Goal: Transaction & Acquisition: Purchase product/service

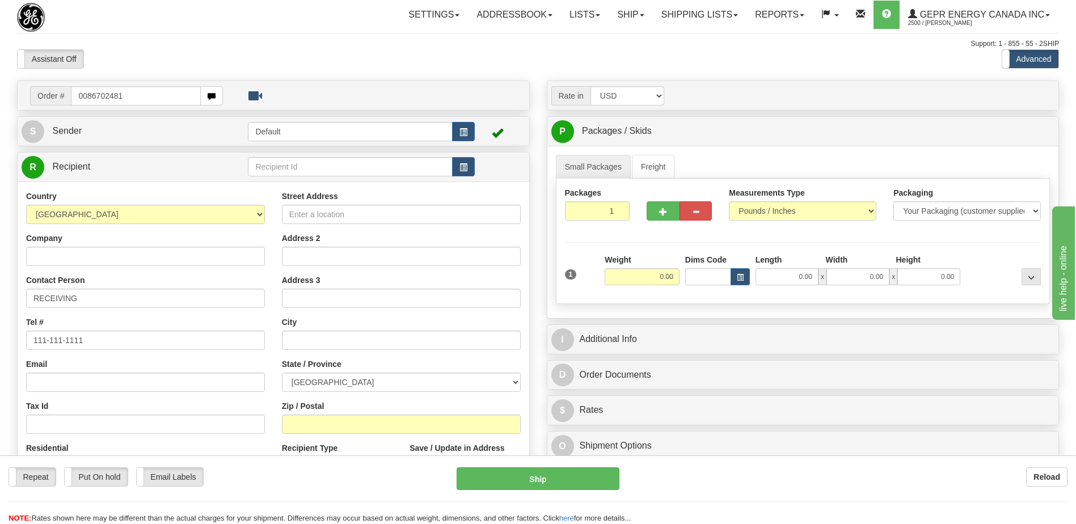
click at [85, 99] on input "0086702481" at bounding box center [135, 95] width 129 height 19
type input "86702481"
click at [167, 29] on body "Training Course Close Toggle navigation Settings Shipping Preferences New Recip…" at bounding box center [538, 262] width 1076 height 524
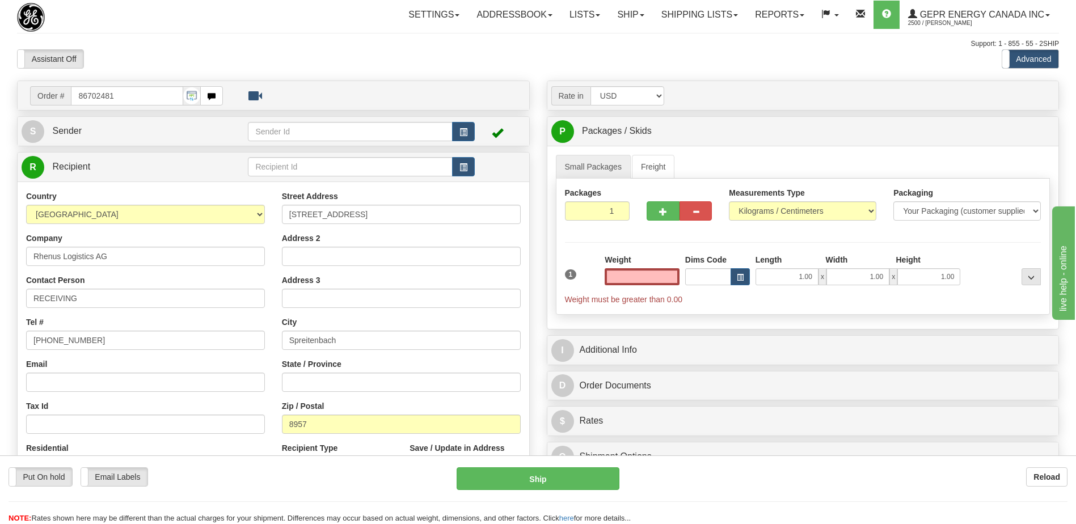
type input "0.00"
click at [398, 215] on input "[STREET_ADDRESS]" at bounding box center [401, 214] width 239 height 19
paste input "c/o ABB Schweiz AG"
drag, startPoint x: 339, startPoint y: 210, endPoint x: 273, endPoint y: 216, distance: 66.6
click at [273, 216] on div "Street Address [STREET_ADDRESS] AG Address 2 Address 3 City [GEOGRAPHIC_DATA] S…" at bounding box center [401, 343] width 256 height 305
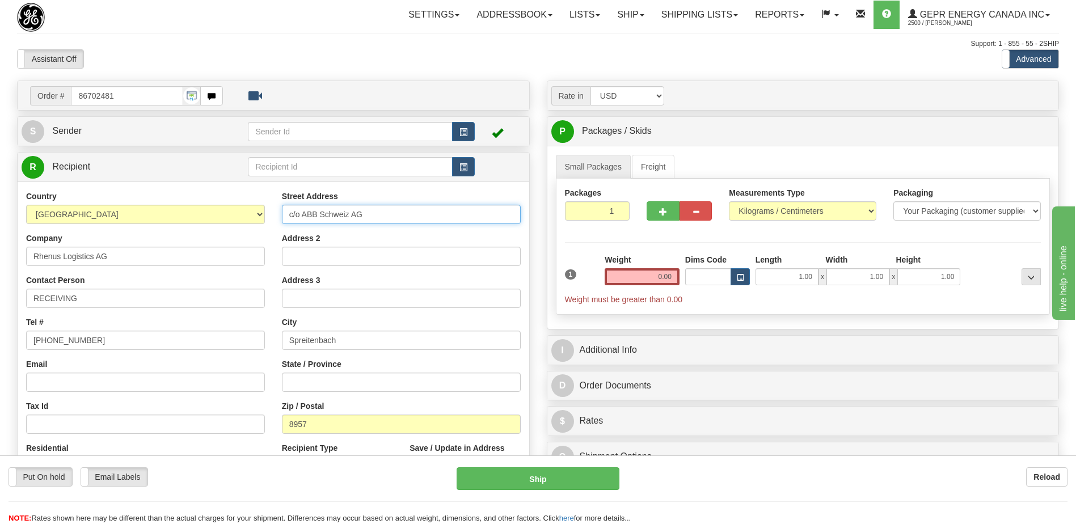
type input "c/o ABB Schweiz AG"
click at [288, 257] on input "Address 2" at bounding box center [401, 256] width 239 height 19
paste input "[STREET_ADDRESS]"
type input "[STREET_ADDRESS]"
click at [298, 214] on input "c/o ABB Schweiz AG" at bounding box center [401, 214] width 239 height 19
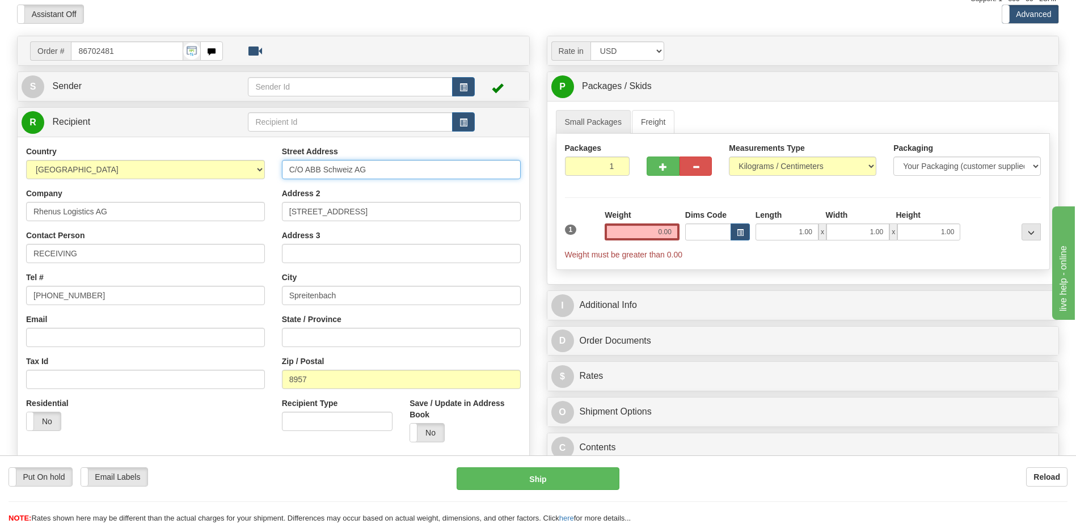
scroll to position [113, 0]
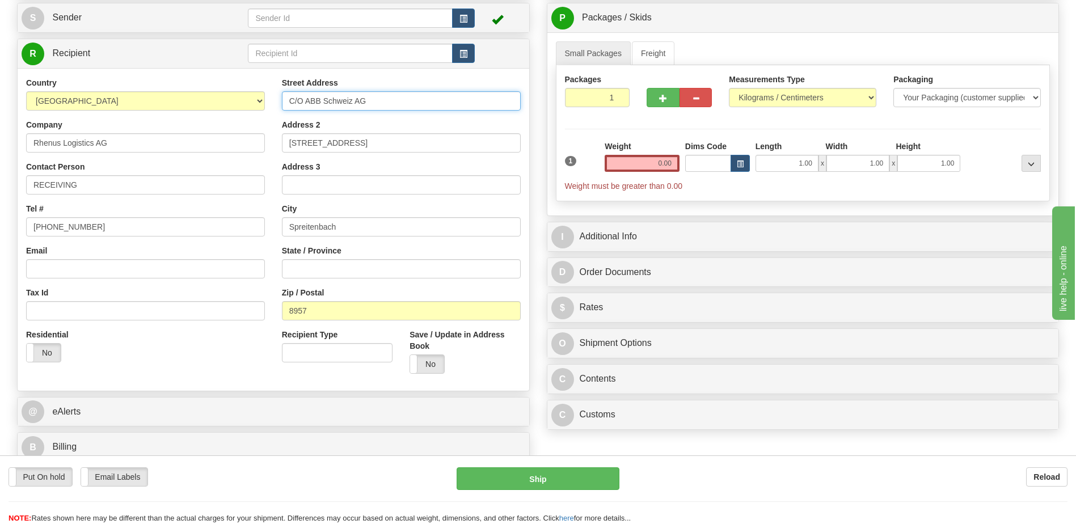
type input "C/O ABB Schweiz AG"
click at [209, 366] on div "Residential Yes No" at bounding box center [146, 350] width 256 height 42
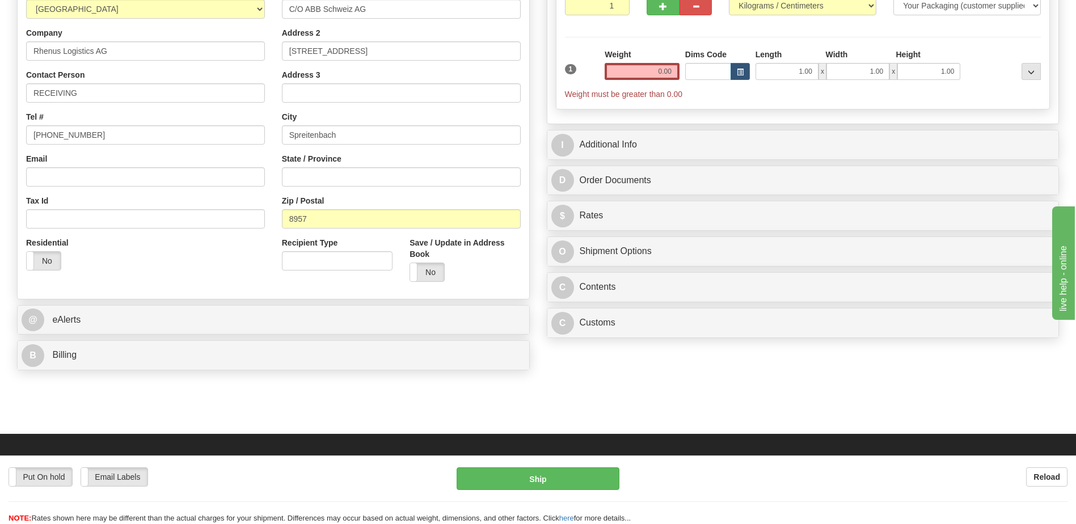
scroll to position [340, 0]
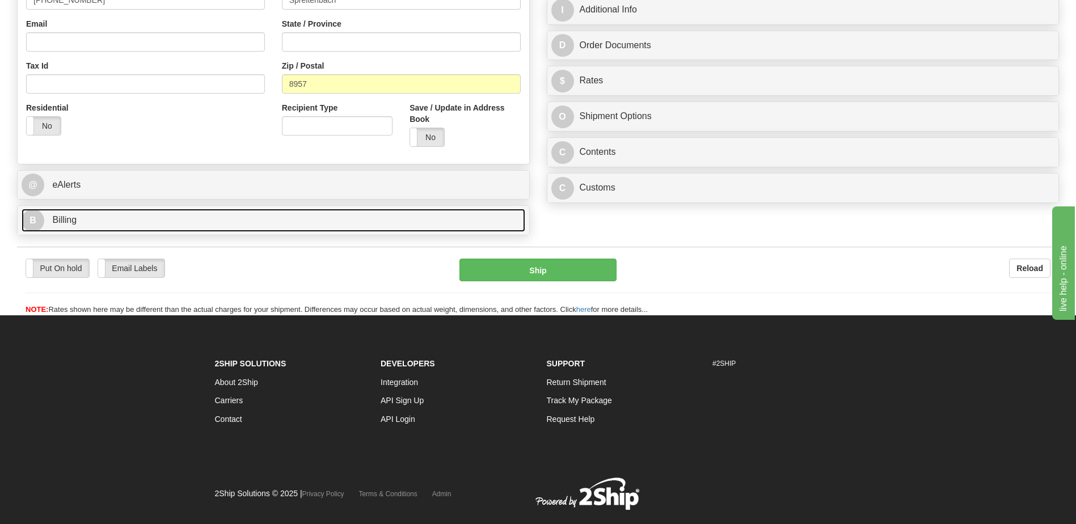
click at [81, 228] on link "B Billing" at bounding box center [274, 220] width 504 height 23
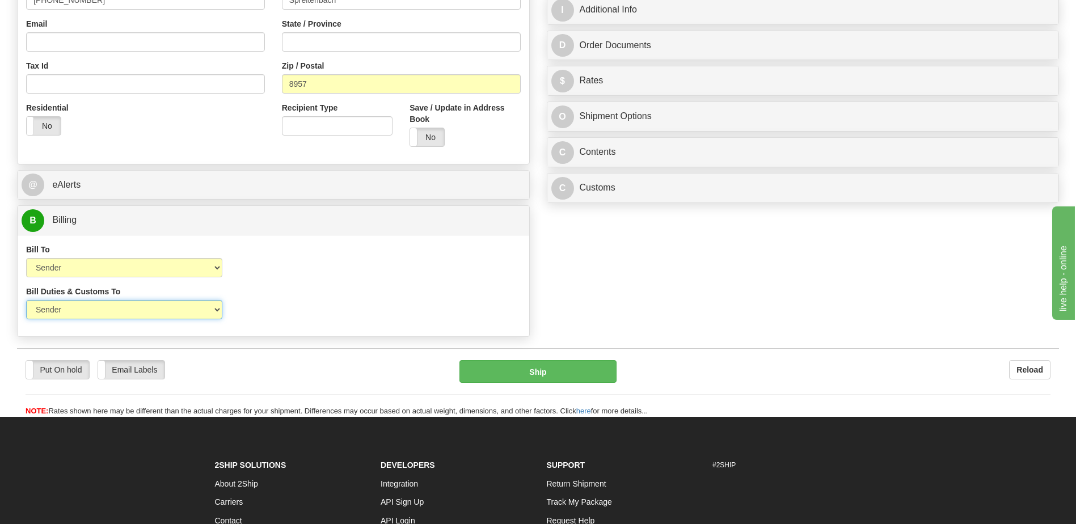
click at [183, 311] on select "Sender Recipient Third Party" at bounding box center [124, 309] width 196 height 19
select select "2"
click at [26, 300] on select "Sender Recipient Third Party" at bounding box center [124, 309] width 196 height 19
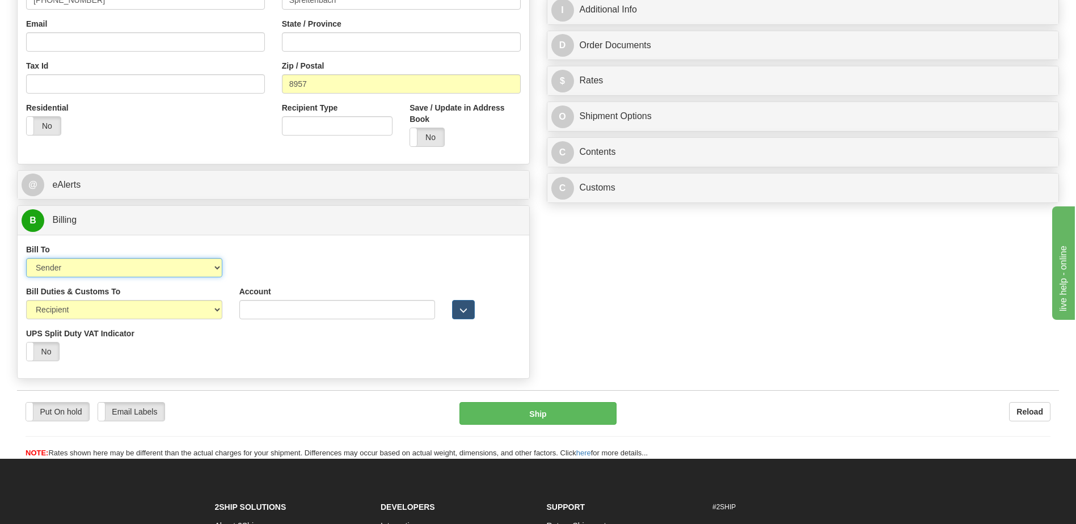
drag, startPoint x: 178, startPoint y: 269, endPoint x: 176, endPoint y: 277, distance: 8.7
click at [178, 269] on select "Sender Recipient Third Party Collect" at bounding box center [124, 267] width 196 height 19
select select "2"
click at [26, 258] on select "Sender Recipient Third Party Collect" at bounding box center [124, 267] width 196 height 19
click at [249, 269] on input "Account" at bounding box center [337, 267] width 196 height 19
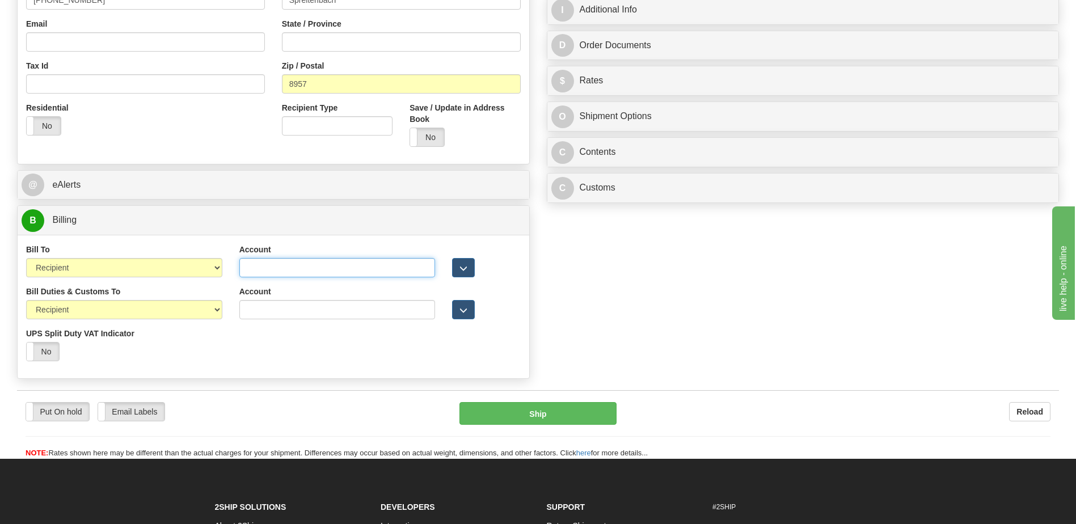
paste input "966781373"
type input "966781373"
click at [668, 312] on div "Order # 86702481 S Sender" at bounding box center [538, 62] width 1059 height 644
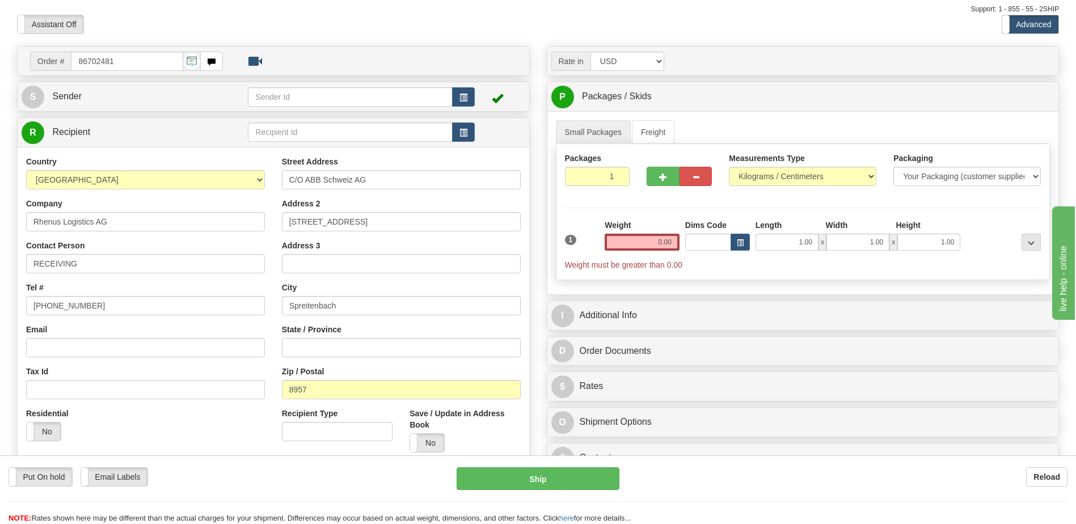
scroll to position [0, 0]
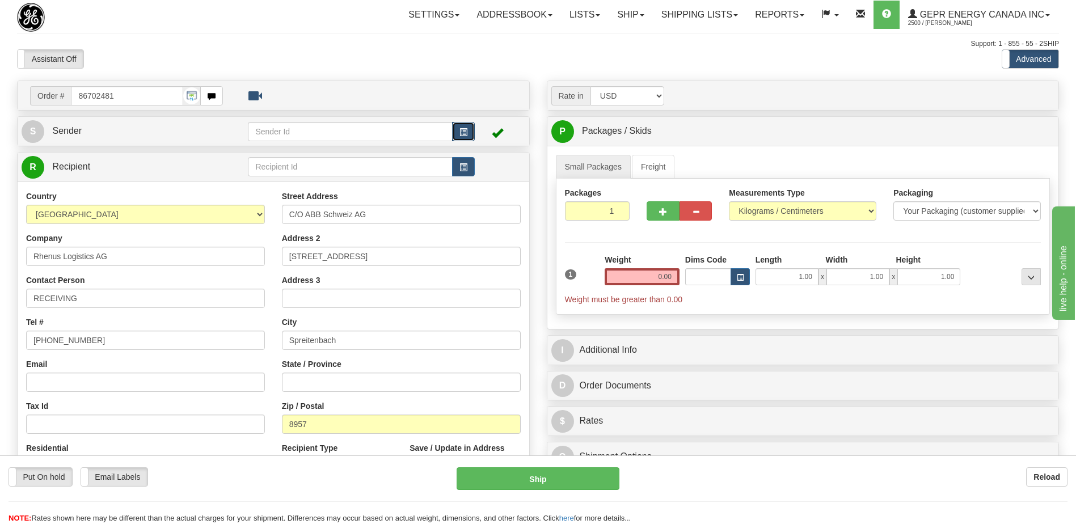
click at [462, 133] on span "button" at bounding box center [463, 132] width 8 height 7
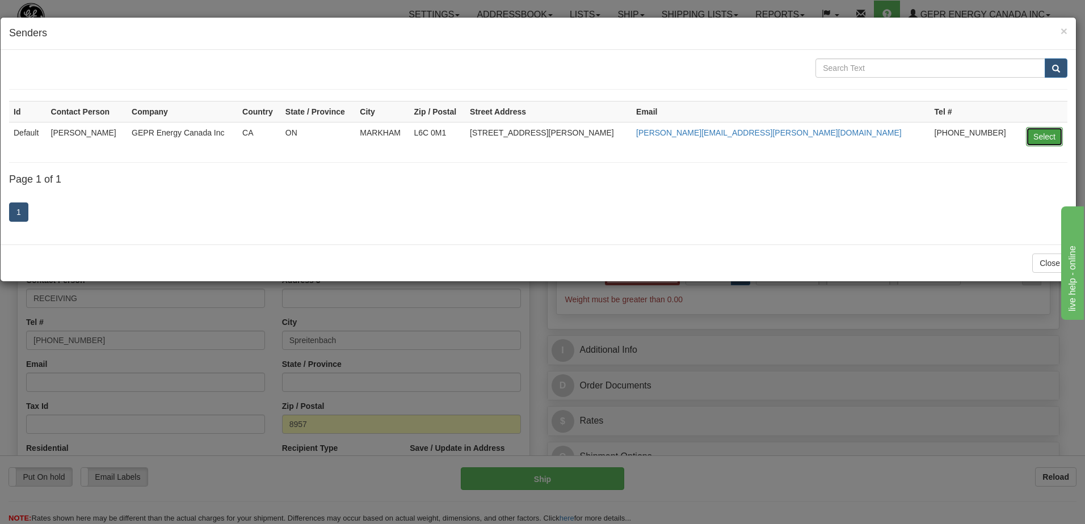
click at [1035, 137] on button "Select" at bounding box center [1044, 136] width 37 height 19
type input "Default"
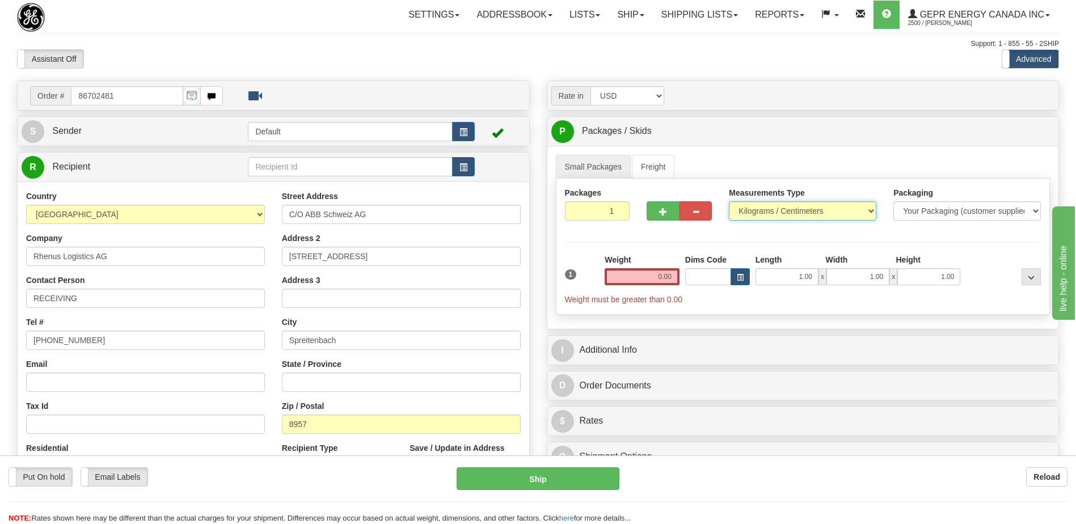
click at [764, 214] on select "Pounds / Inches Kilograms / Centimeters" at bounding box center [802, 210] width 147 height 19
select select "0"
click at [729, 201] on select "Pounds / Inches Kilograms / Centimeters" at bounding box center [802, 210] width 147 height 19
type input "2"
click at [617, 208] on input "2" at bounding box center [597, 210] width 65 height 19
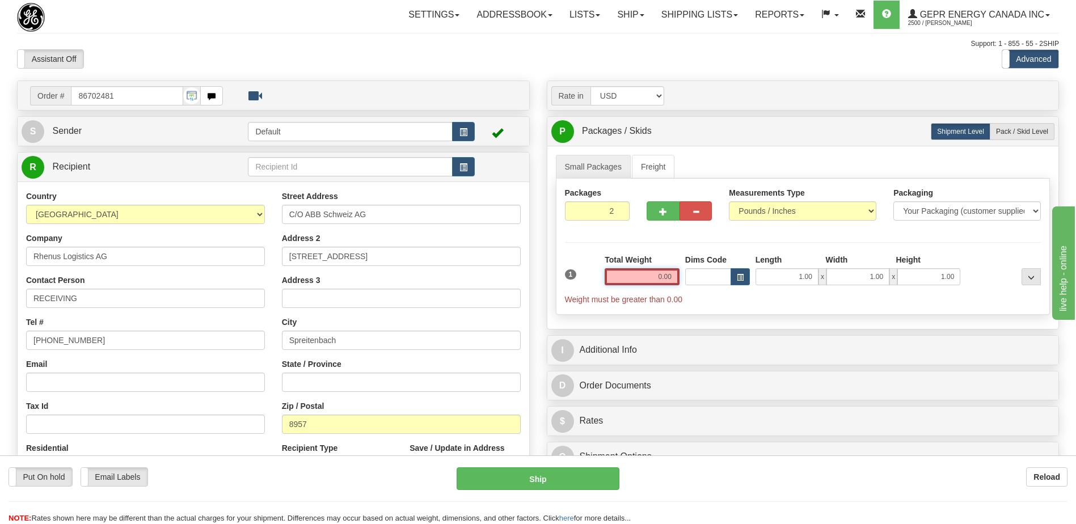
click at [660, 278] on input "0.00" at bounding box center [642, 276] width 75 height 17
click at [660, 278] on input "text" at bounding box center [642, 276] width 75 height 17
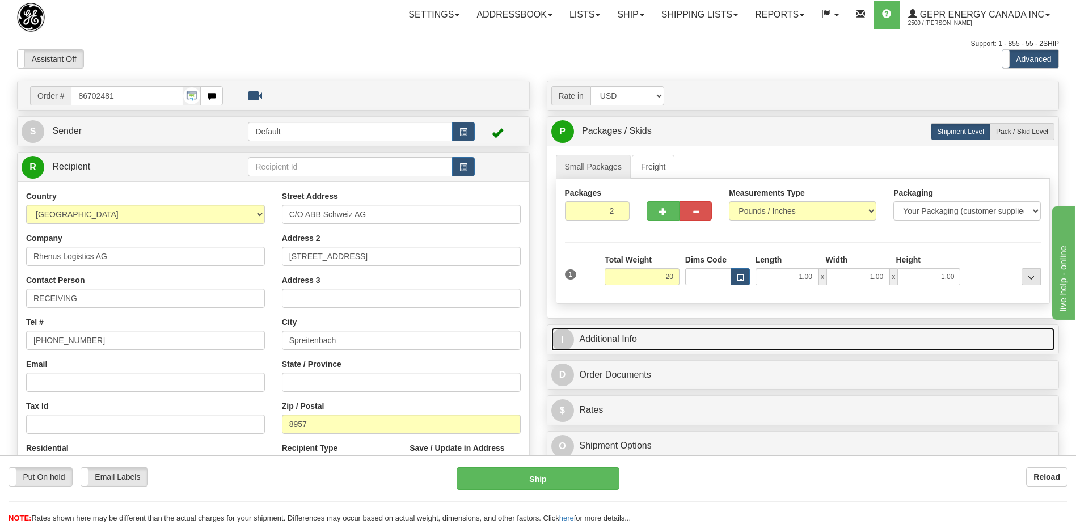
type input "20.00"
click at [697, 337] on link "I Additional Info" at bounding box center [803, 339] width 504 height 23
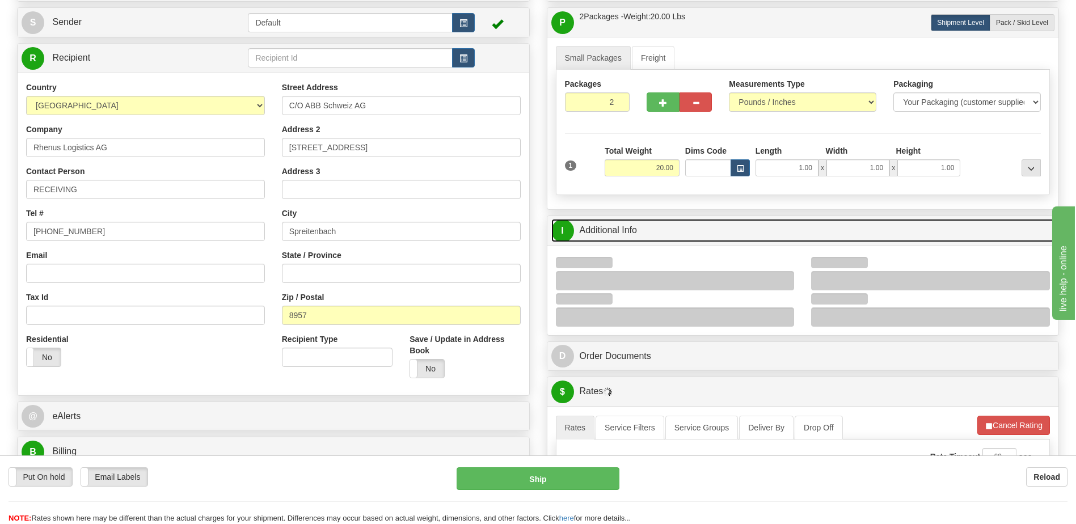
scroll to position [113, 0]
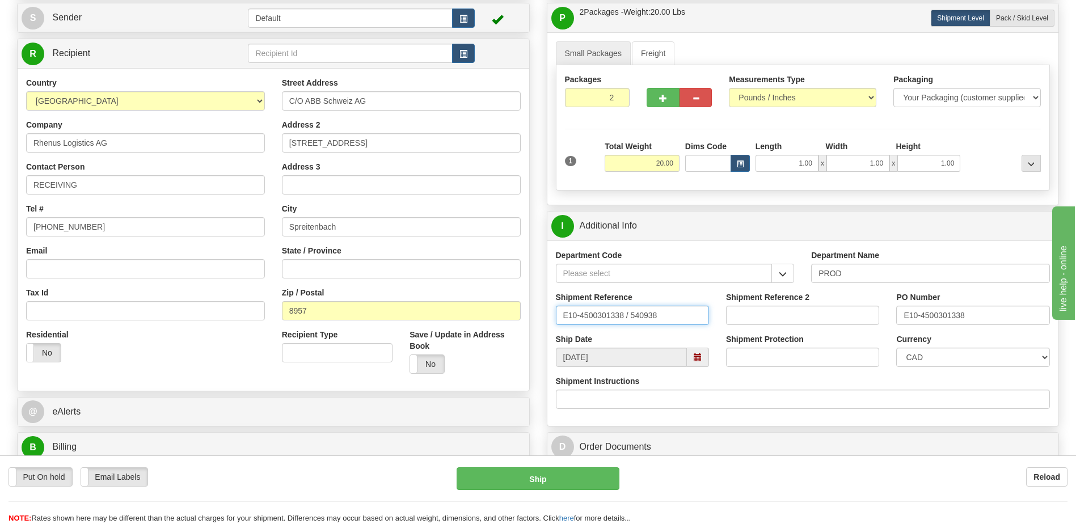
drag, startPoint x: 669, startPoint y: 315, endPoint x: 424, endPoint y: 272, distance: 248.7
type input "5399006040"
drag, startPoint x: 992, startPoint y: 319, endPoint x: 981, endPoint y: 320, distance: 10.8
click at [982, 320] on input "E10-4500301338" at bounding box center [972, 315] width 153 height 19
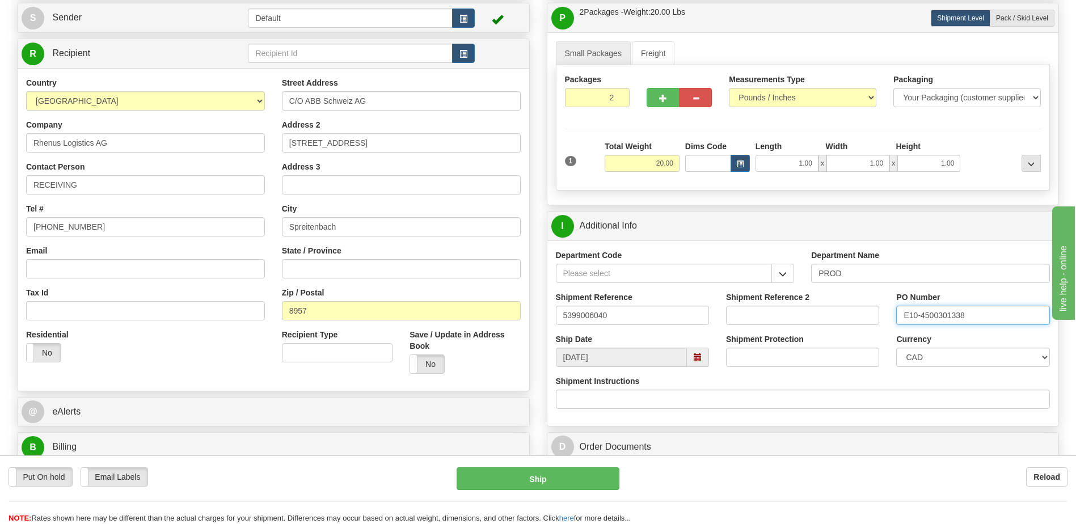
drag, startPoint x: 970, startPoint y: 322, endPoint x: 850, endPoint y: 320, distance: 120.3
click at [854, 319] on div "Shipment Reference 5399006040 Shipment Reference 2 PO Number E10-4500301338" at bounding box center [803, 313] width 512 height 42
type input "4202003217"
click at [937, 365] on select "CAD USD EUR ZAR [PERSON_NAME] ARN AUD AUS AWG BBD BFR BGN BHD BMD BND BRC BRL C…" at bounding box center [972, 357] width 153 height 19
select select "1"
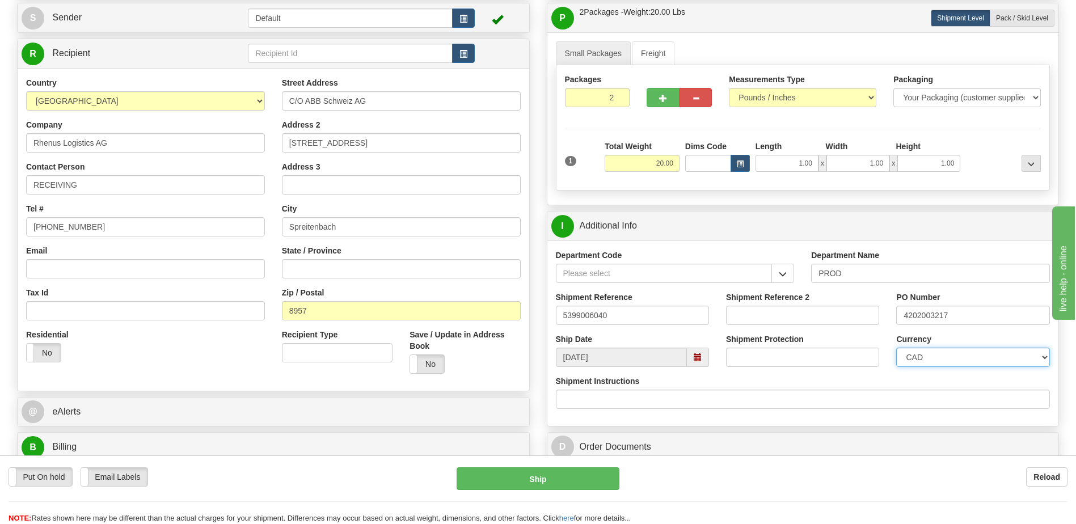
click at [896, 348] on select "CAD USD EUR ZAR [PERSON_NAME] ARN AUD AUS AWG BBD BFR BGN BHD BMD BND BRC BRL C…" at bounding box center [972, 357] width 153 height 19
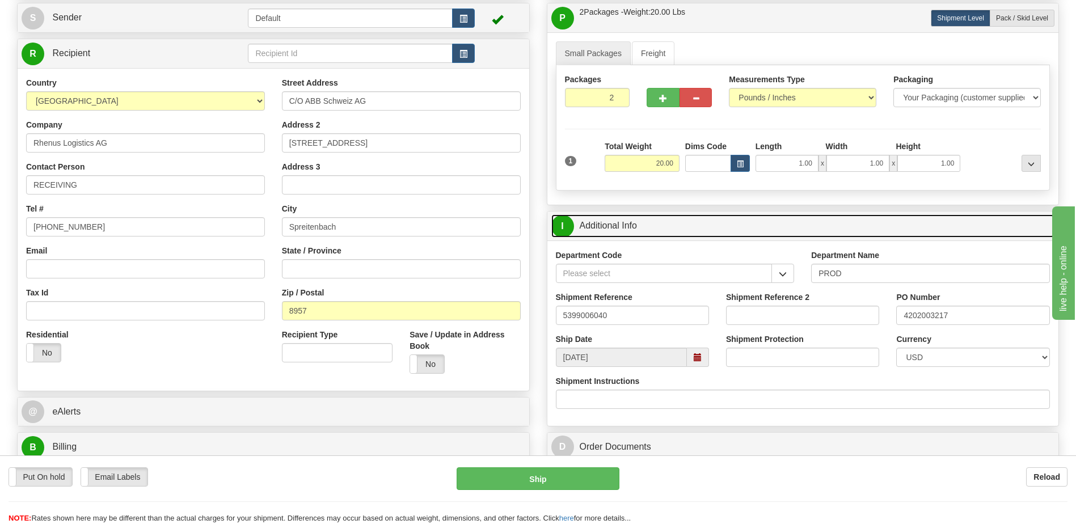
click at [687, 234] on link "I Additional Info" at bounding box center [803, 225] width 504 height 23
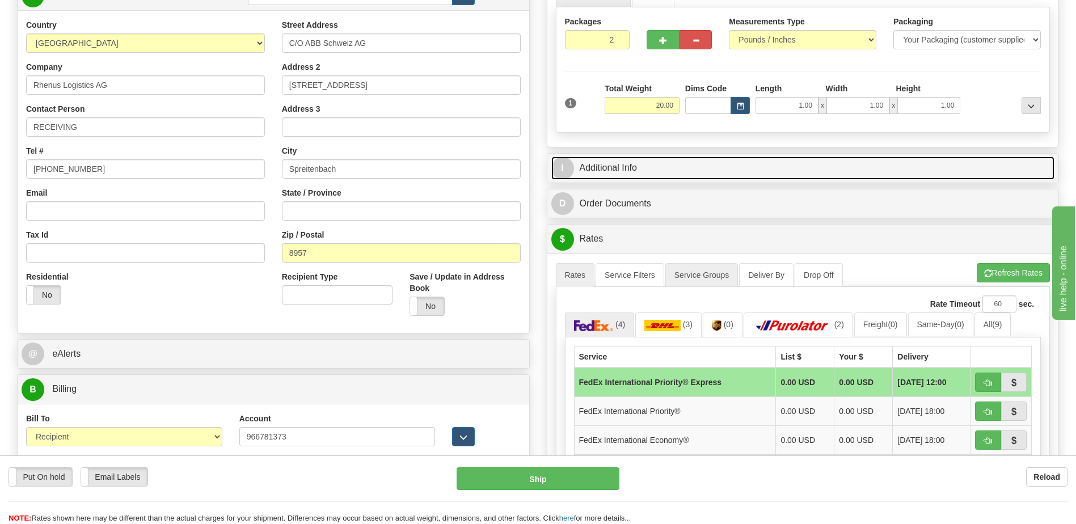
scroll to position [227, 0]
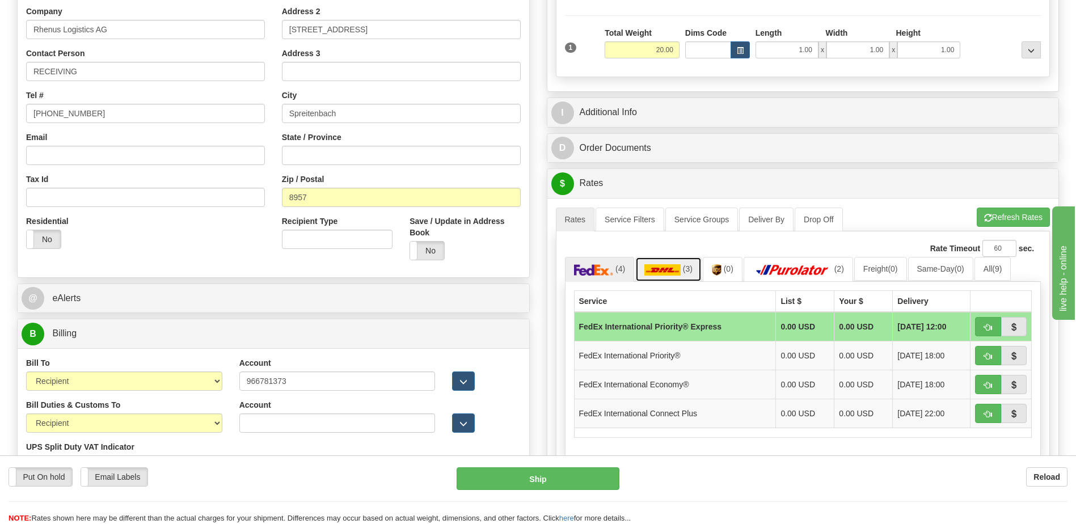
click at [685, 277] on link "(3)" at bounding box center [668, 269] width 66 height 24
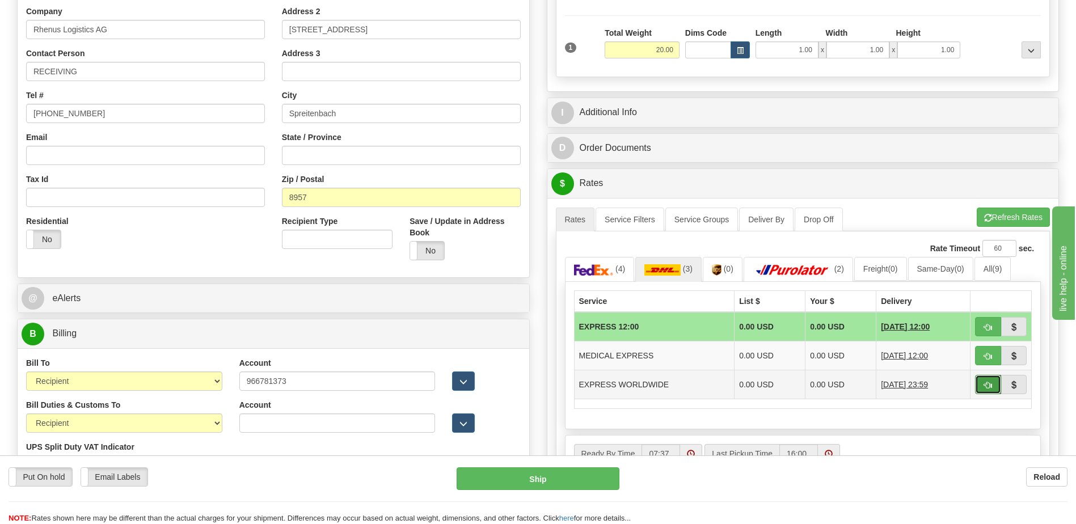
click at [984, 388] on span "button" at bounding box center [988, 385] width 8 height 7
type input "P"
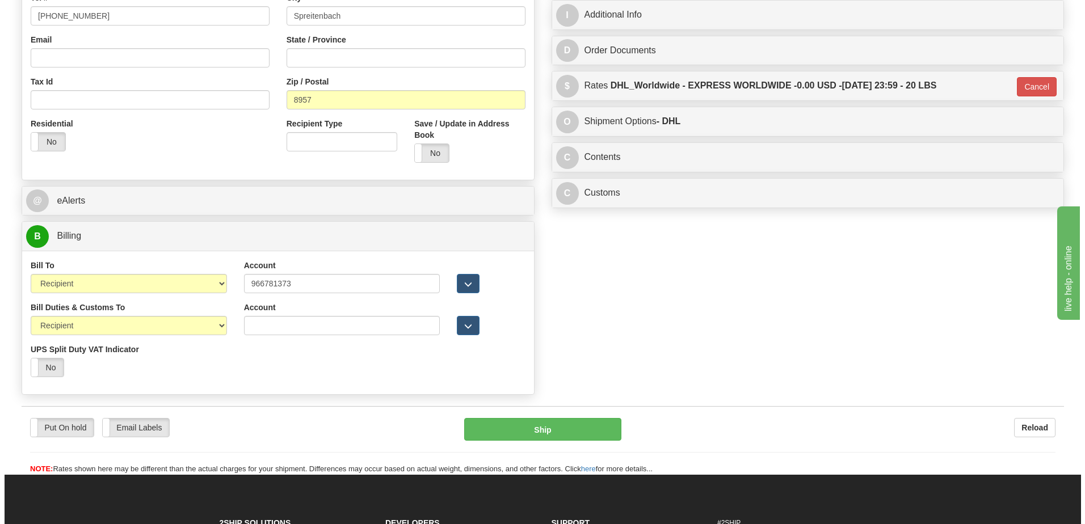
scroll to position [340, 0]
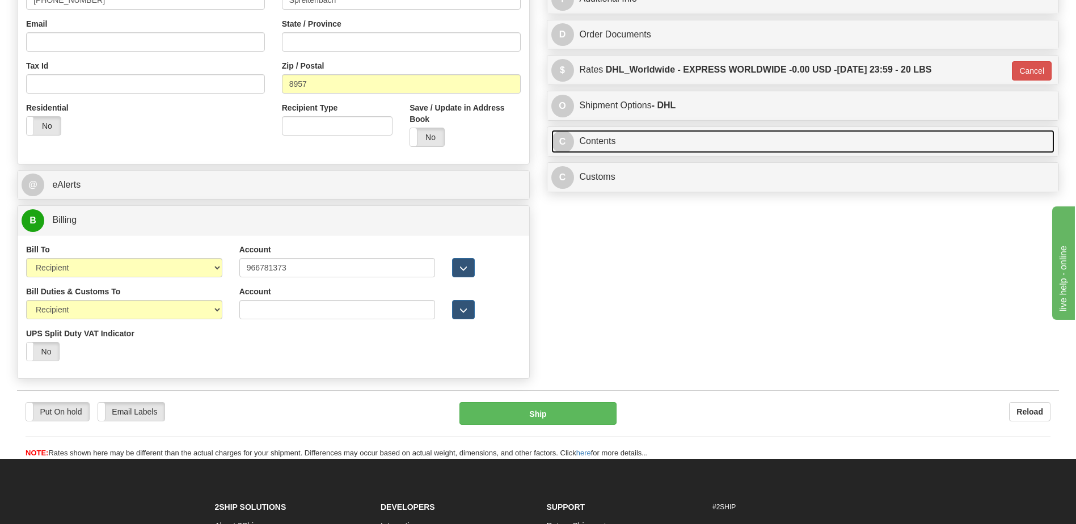
click at [665, 144] on link "C Contents" at bounding box center [803, 141] width 504 height 23
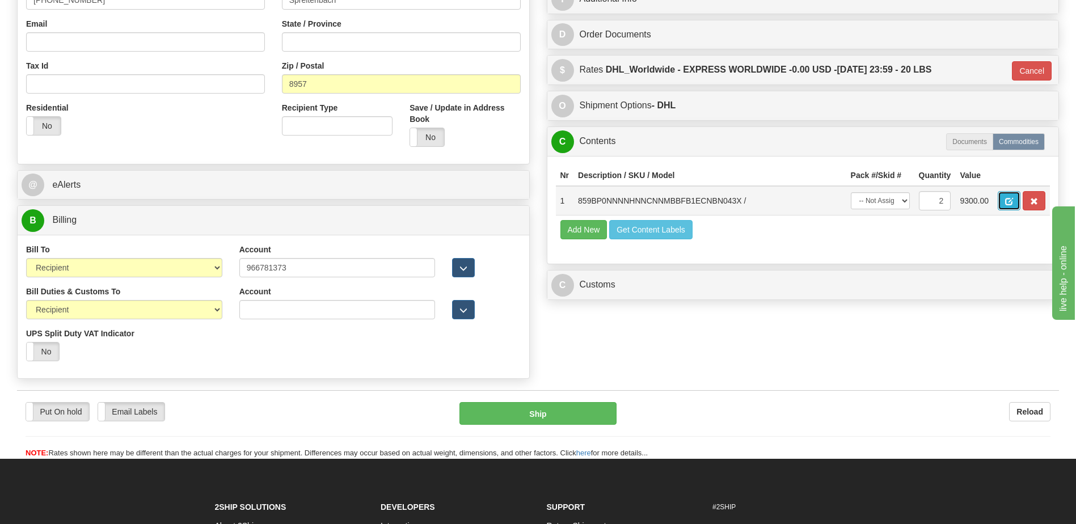
click at [1006, 206] on button "button" at bounding box center [1009, 200] width 23 height 19
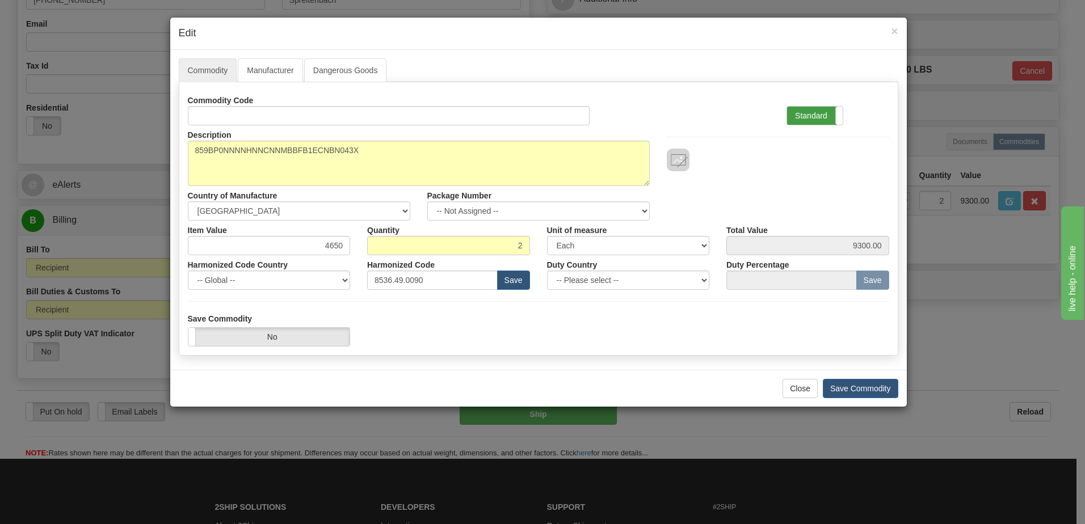
click at [805, 115] on label "Standard" at bounding box center [815, 116] width 56 height 18
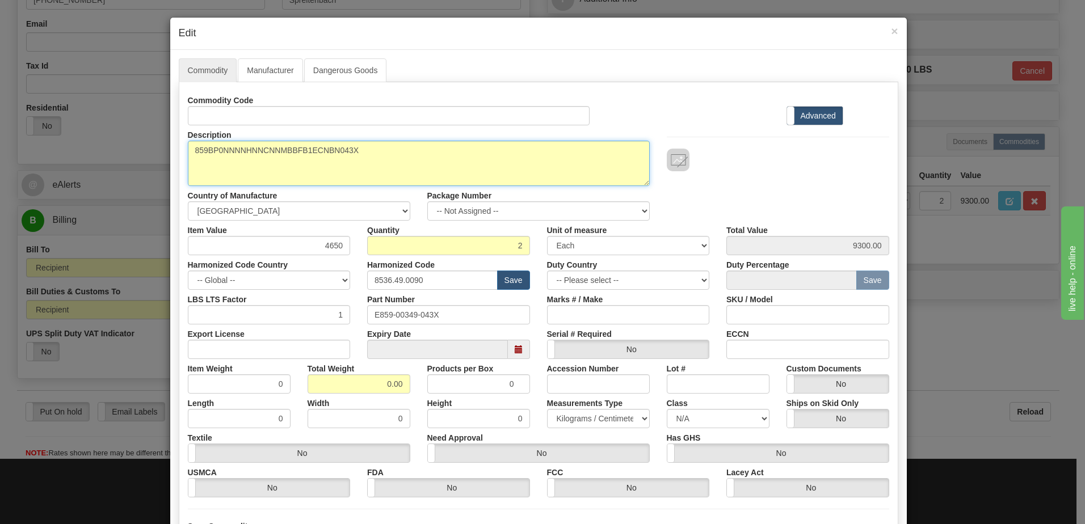
click at [188, 146] on textarea "859BP0NNNNHNNCNNMBBFB1ECNBN043X" at bounding box center [419, 163] width 462 height 45
paste textarea "859 MOTOR PROTECTION SYSTEM"
type textarea "859 MOTOR PROTECTION SYSTEM P/N 859BP0NNNNHNNCNNMBBFB1ECNBN043X"
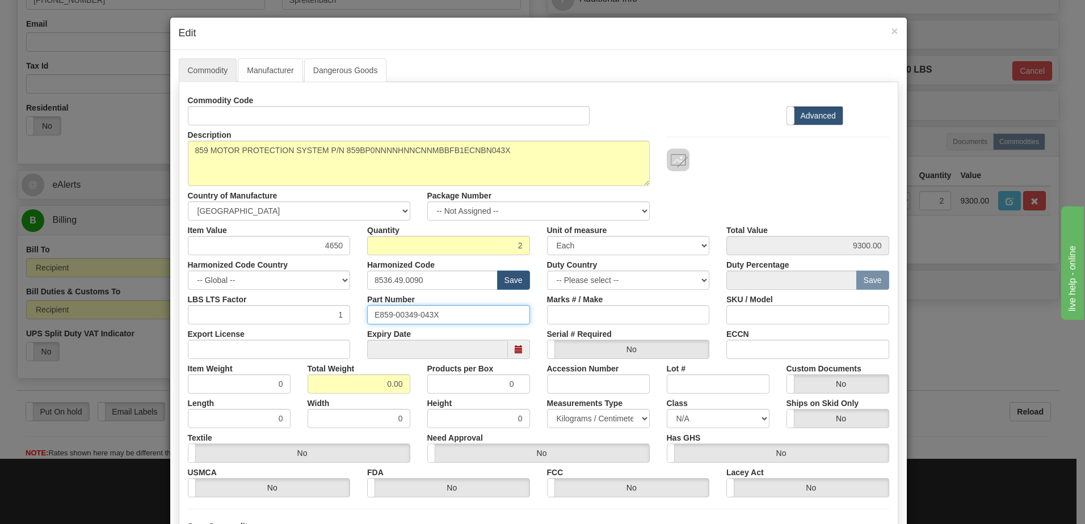
drag, startPoint x: 447, startPoint y: 315, endPoint x: 98, endPoint y: 303, distance: 349.6
click at [144, 298] on div "× Edit Commodity Manufacturer Dangerous Goods Commodity Code Standard Advanced …" at bounding box center [542, 262] width 1085 height 524
drag, startPoint x: 374, startPoint y: 384, endPoint x: 478, endPoint y: 385, distance: 103.8
click at [478, 385] on div "Item Weight 0 Total Weight 0.00 Products per Box 0 Accession Number Lot # Custo…" at bounding box center [538, 376] width 718 height 35
type input "2"
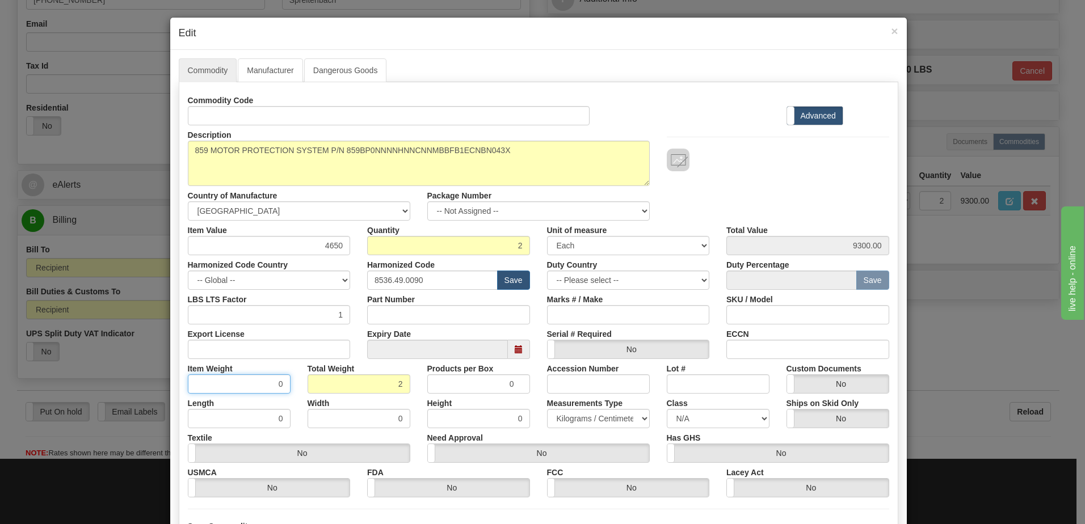
type input "1.0000"
click at [241, 386] on input "1.0000" at bounding box center [239, 383] width 103 height 19
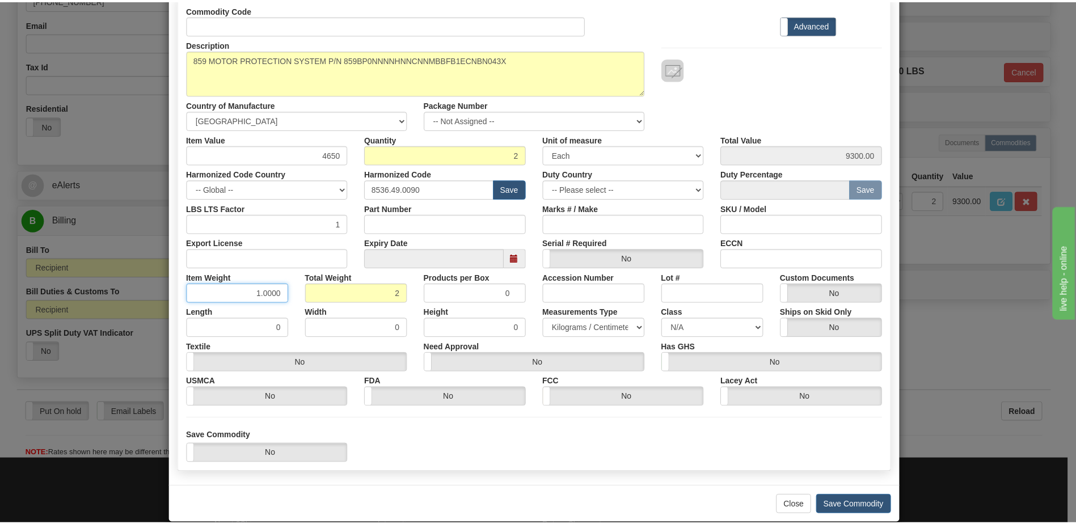
scroll to position [108, 0]
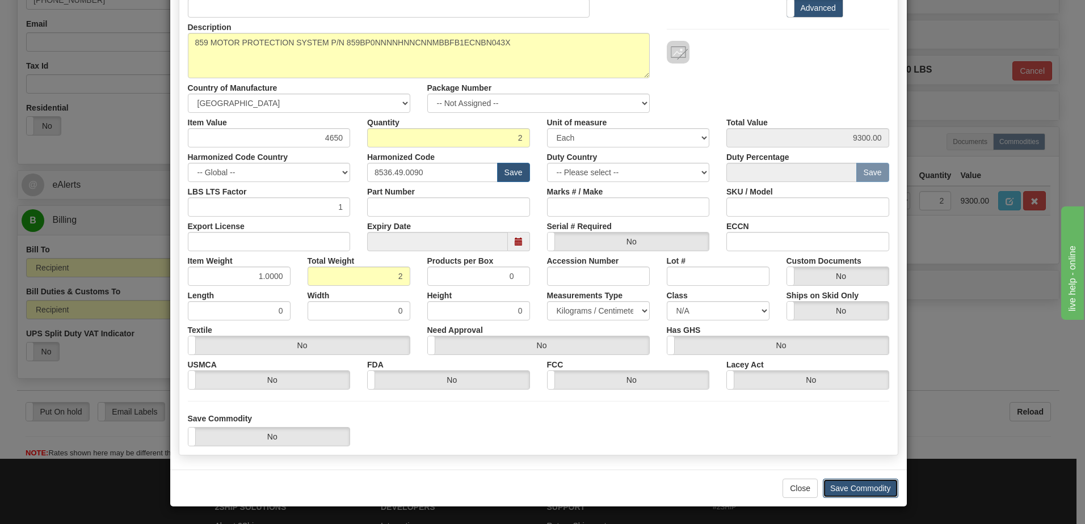
click at [865, 488] on button "Save Commodity" at bounding box center [859, 488] width 75 height 19
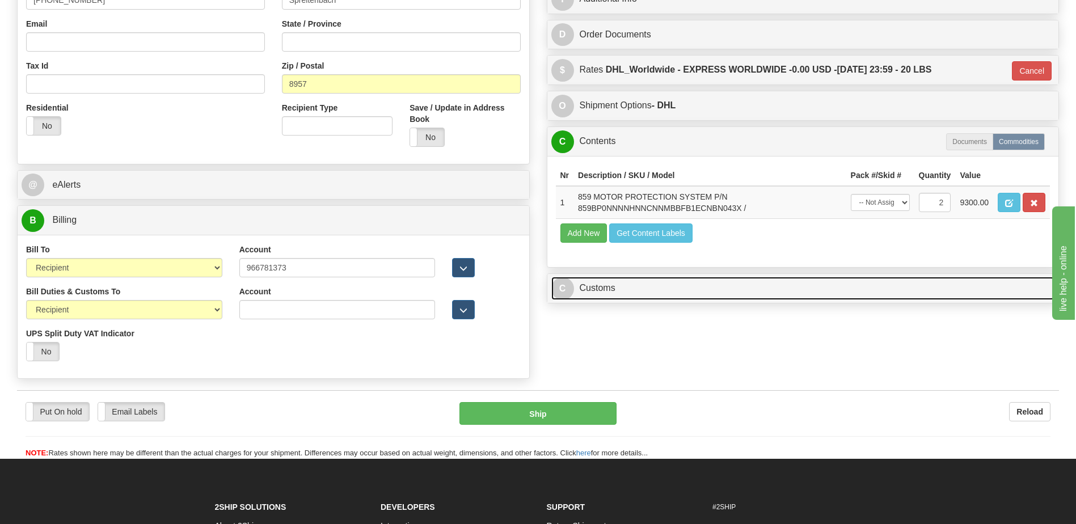
drag, startPoint x: 622, startPoint y: 291, endPoint x: 619, endPoint y: 267, distance: 24.6
click at [622, 291] on link "C Customs" at bounding box center [803, 288] width 504 height 23
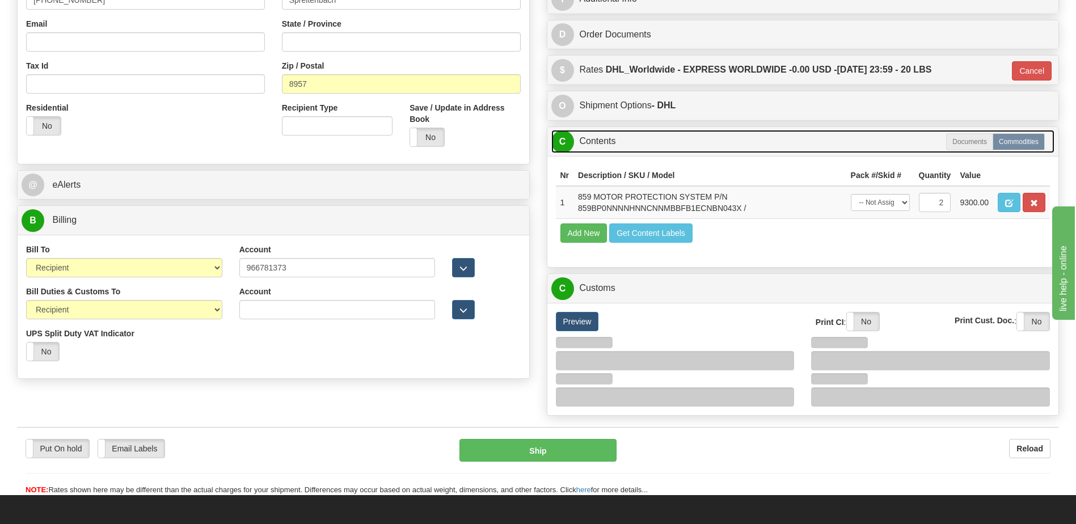
click at [617, 147] on link "C Contents" at bounding box center [803, 141] width 504 height 23
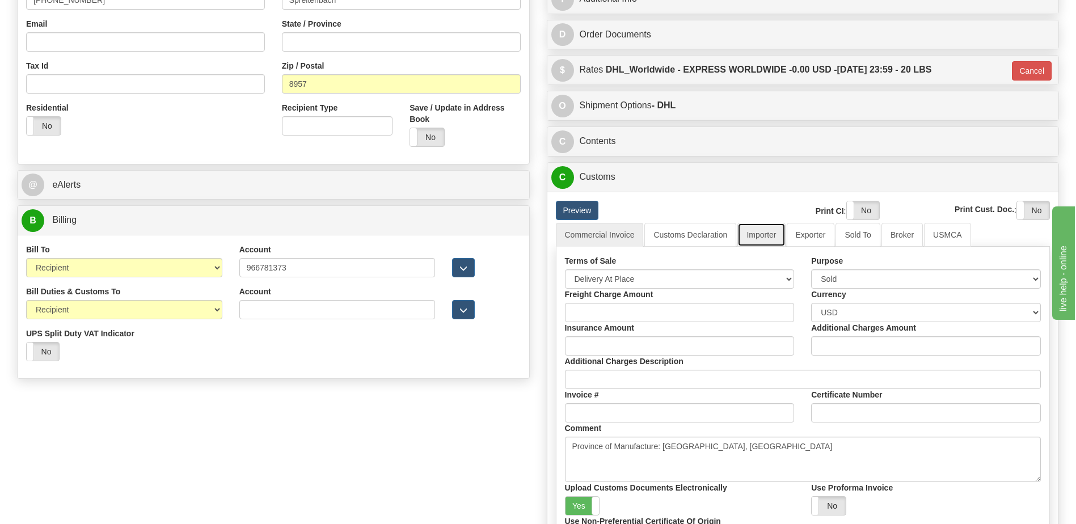
click at [761, 230] on link "Importer" at bounding box center [761, 235] width 48 height 24
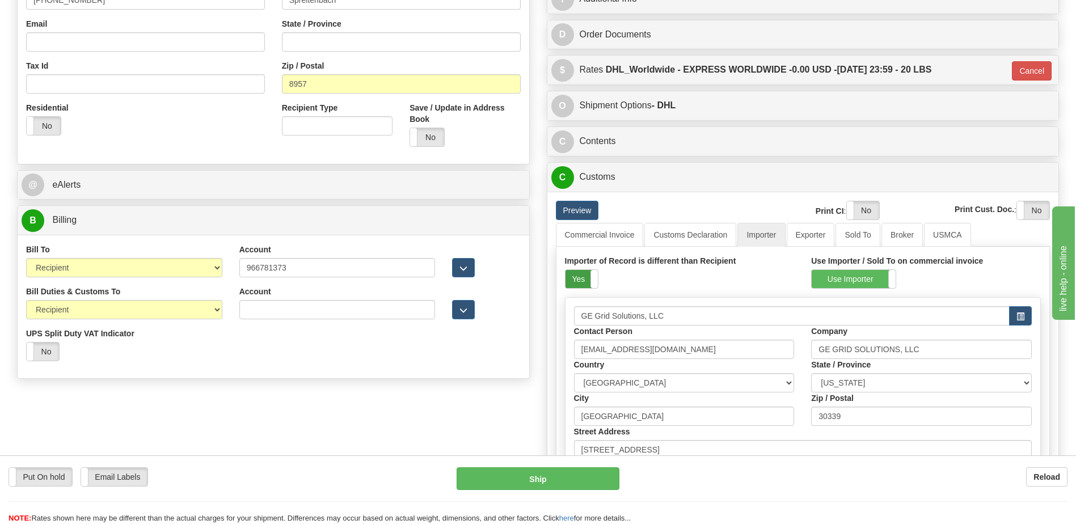
click at [582, 272] on label "Yes" at bounding box center [582, 279] width 32 height 18
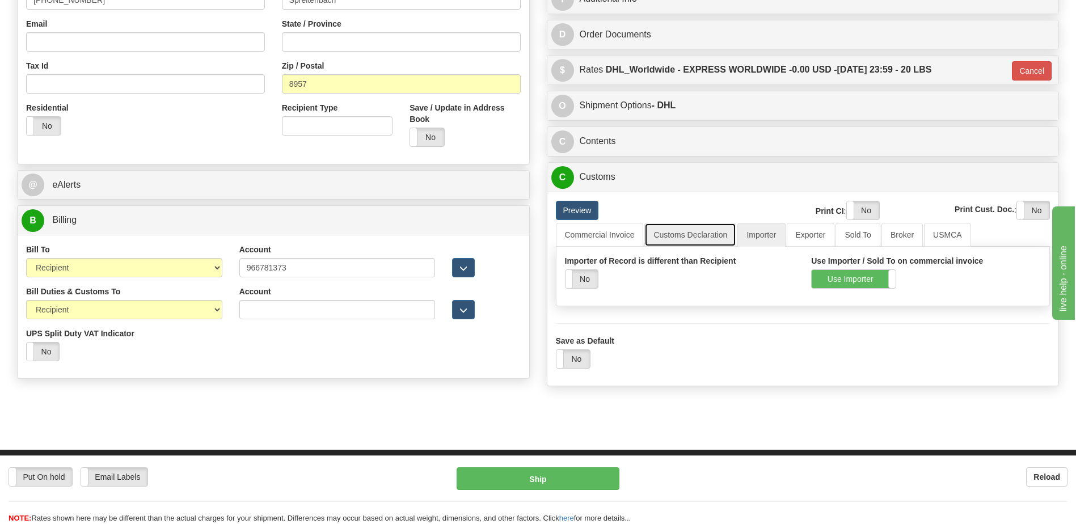
click at [697, 227] on link "Customs Declaration" at bounding box center [690, 235] width 92 height 24
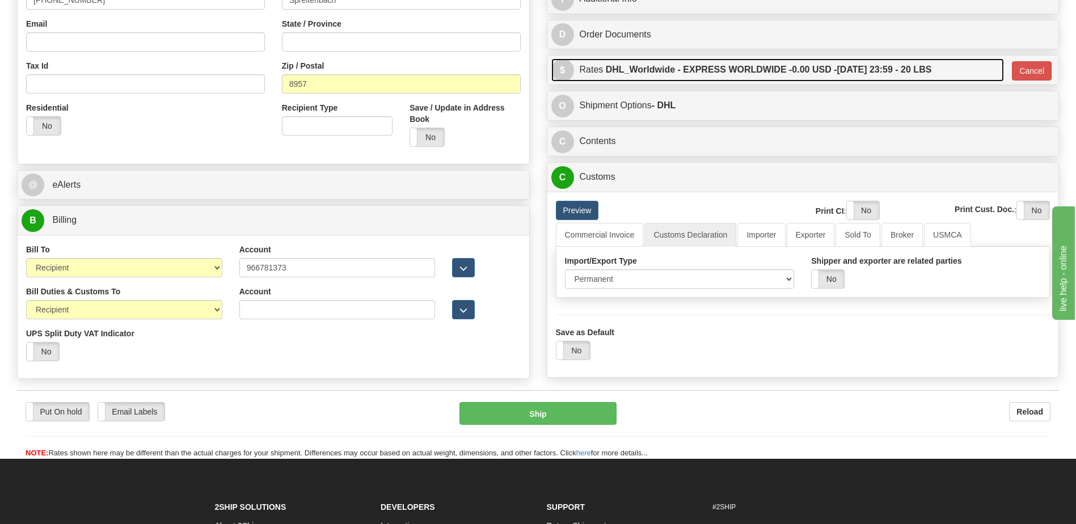
click at [722, 65] on label "DHL_Worldwide - EXPRESS WORLDWIDE - 0.00 USD - [DATE] 23:59 - 20 LBS" at bounding box center [769, 69] width 326 height 23
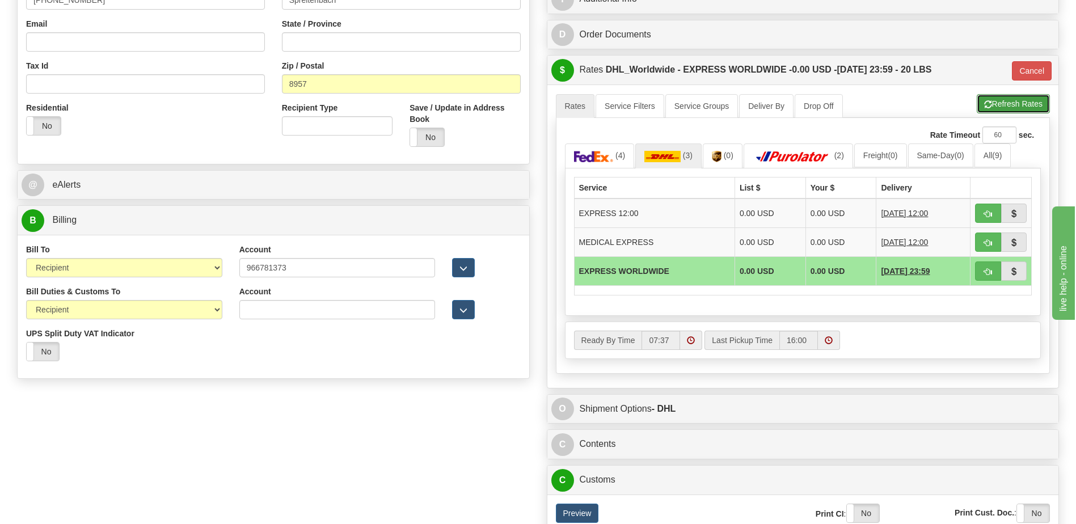
click at [989, 98] on button "Refresh Rates" at bounding box center [1013, 103] width 73 height 19
type input "P"
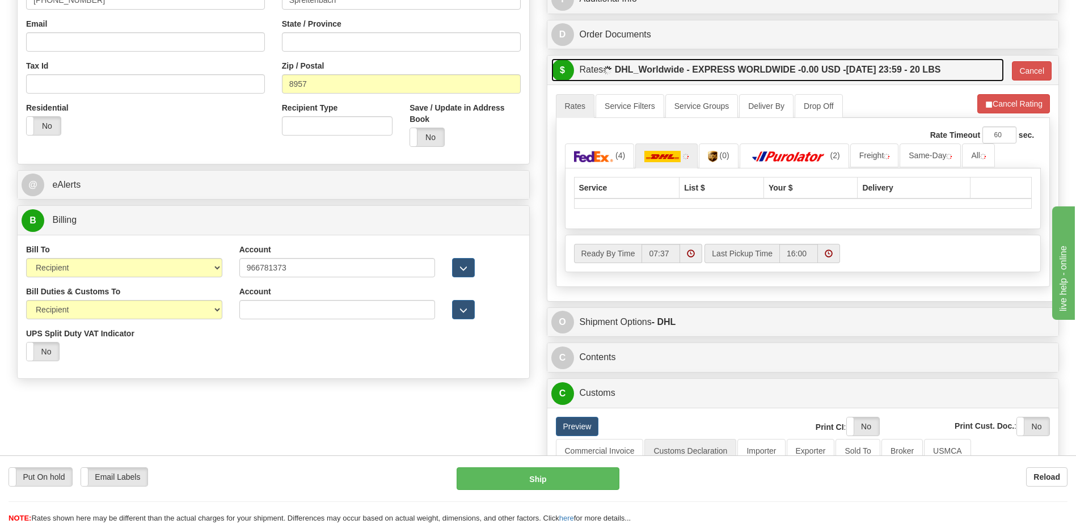
click at [887, 67] on label "DHL_Worldwide - EXPRESS WORLDWIDE - 0.00 USD - [DATE] 23:59 - 20 LBS" at bounding box center [778, 69] width 326 height 23
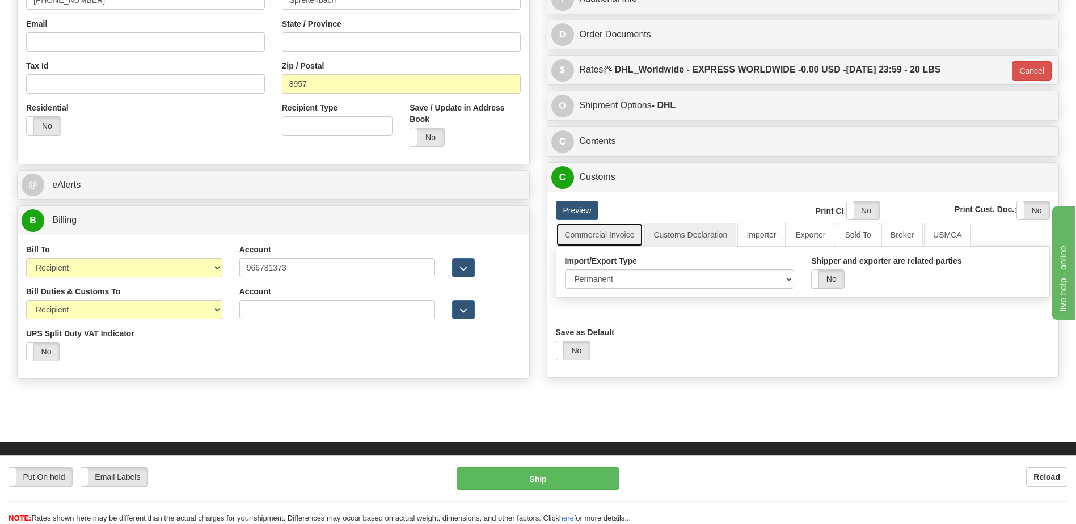
click at [599, 237] on link "Commercial Invoice" at bounding box center [600, 235] width 88 height 24
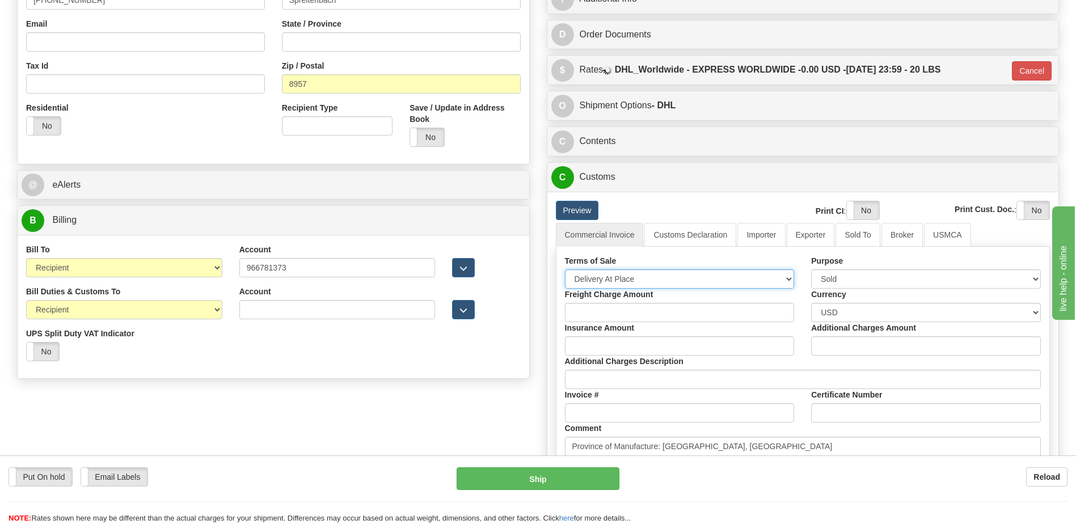
click at [596, 278] on select "Free Carrier Free On Board Ex Works Delivered Duty Unpaid Delivered Duty Paid C…" at bounding box center [680, 278] width 230 height 19
select select "7"
click at [565, 269] on select "Free Carrier Free On Board Ex Works Delivered Duty Unpaid Delivered Duty Paid C…" at bounding box center [680, 278] width 230 height 19
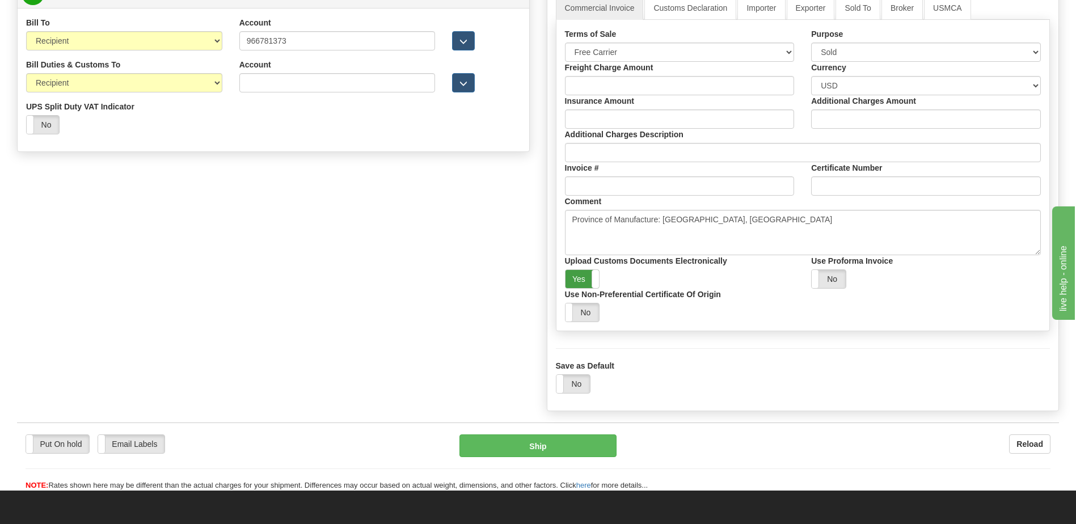
click at [580, 282] on label "Yes" at bounding box center [583, 279] width 34 height 18
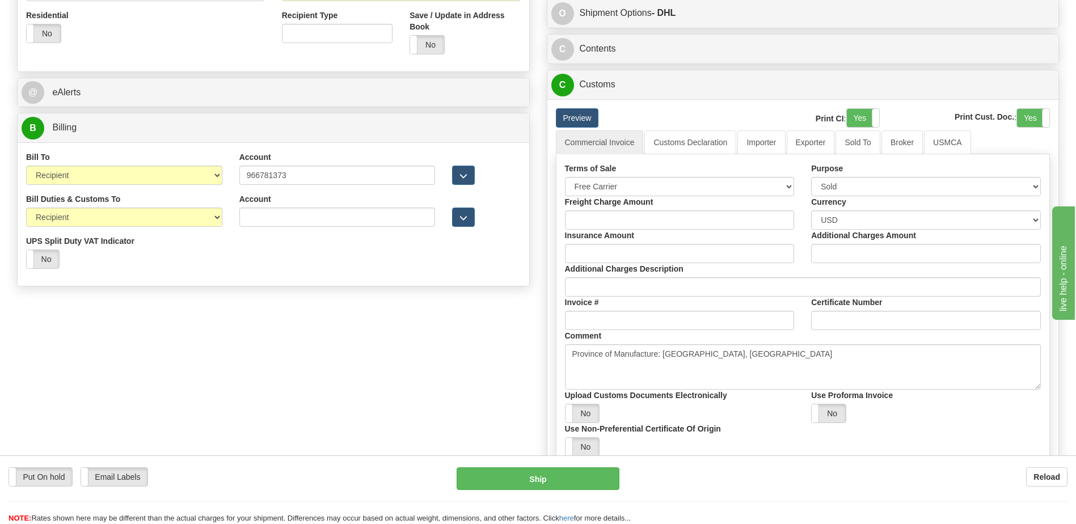
scroll to position [397, 0]
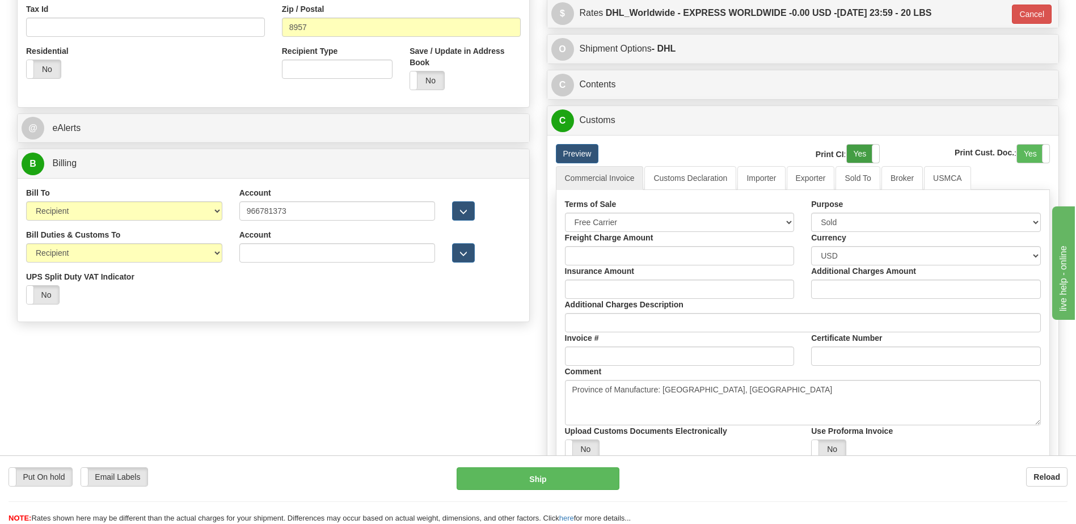
click at [856, 149] on label "Yes" at bounding box center [863, 154] width 32 height 18
click at [1029, 154] on label "Yes" at bounding box center [1033, 154] width 32 height 18
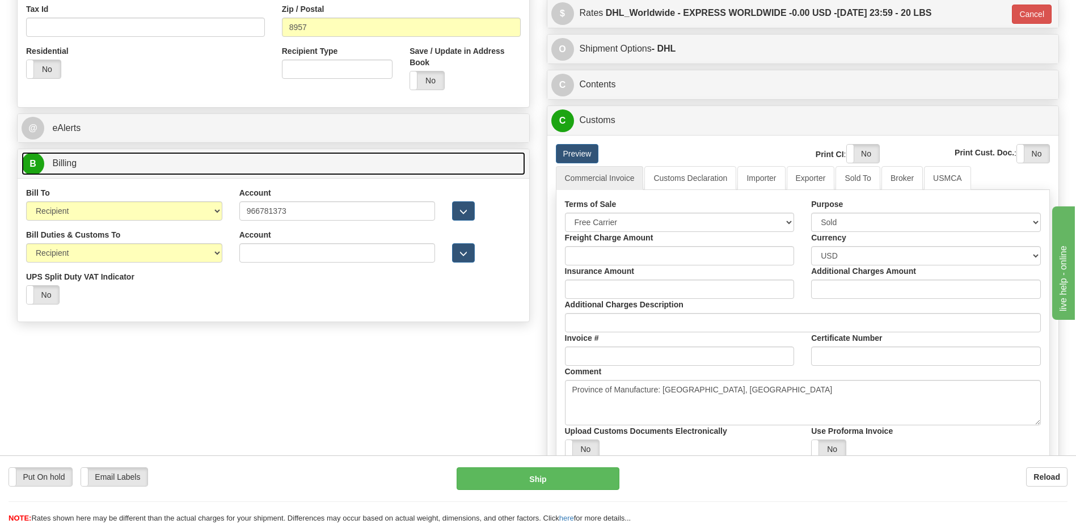
click at [126, 159] on link "B Billing" at bounding box center [274, 163] width 504 height 23
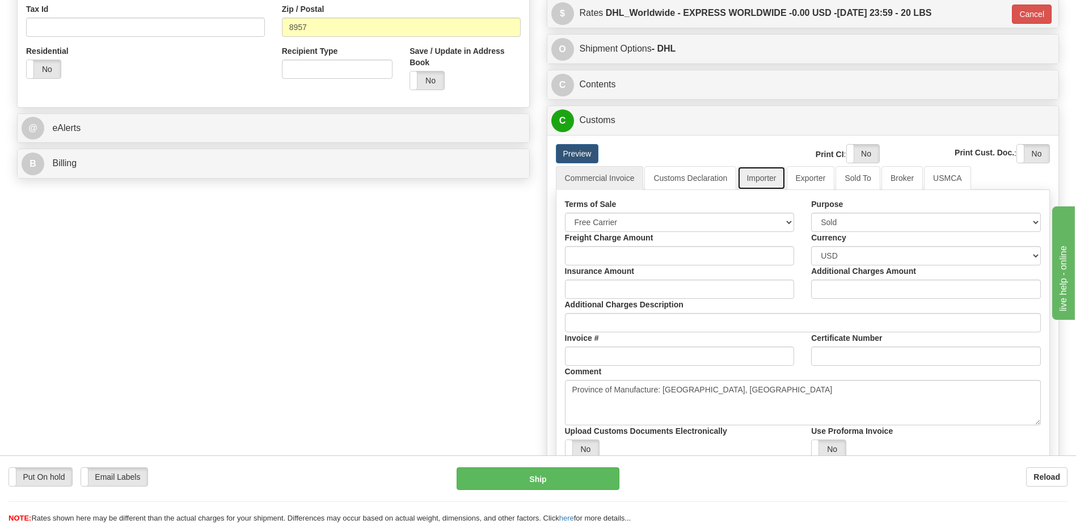
click at [760, 176] on link "Importer" at bounding box center [761, 178] width 48 height 24
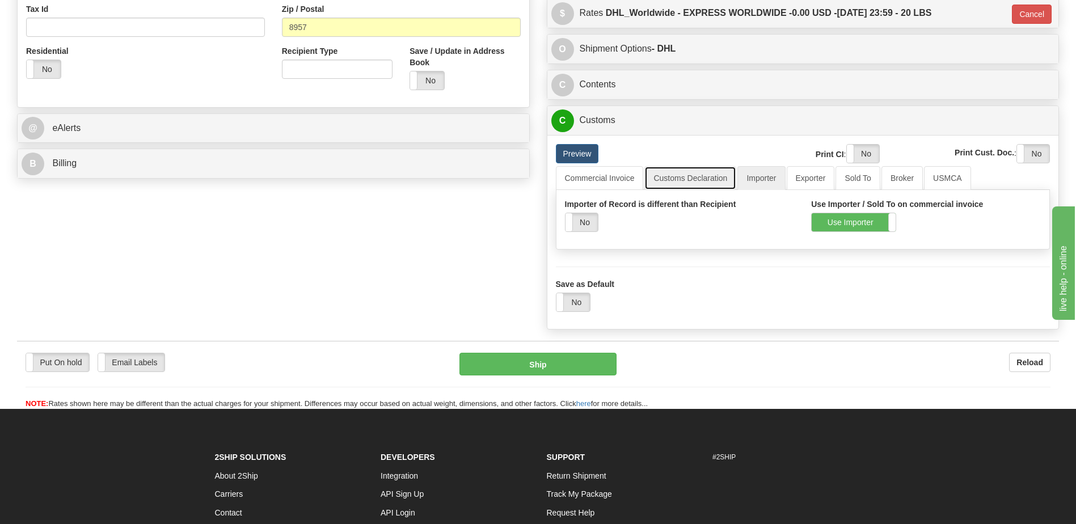
click at [704, 175] on link "Customs Declaration" at bounding box center [690, 178] width 92 height 24
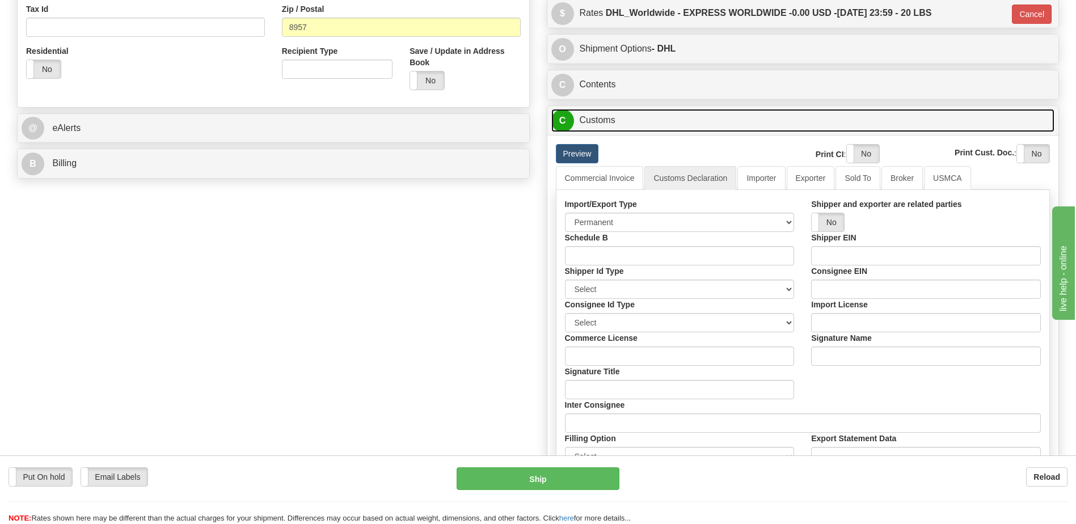
click at [618, 122] on link "C Customs" at bounding box center [803, 120] width 504 height 23
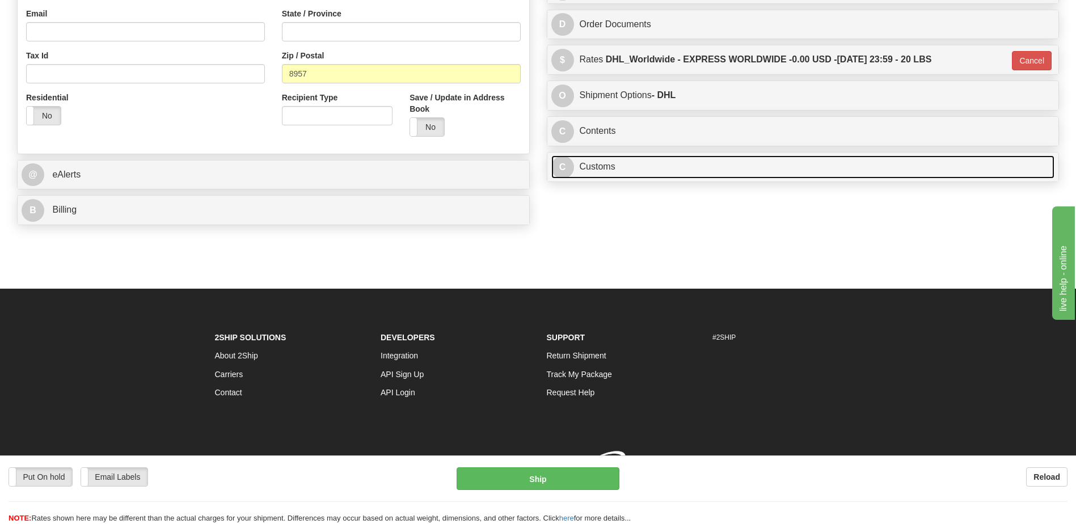
scroll to position [367, 0]
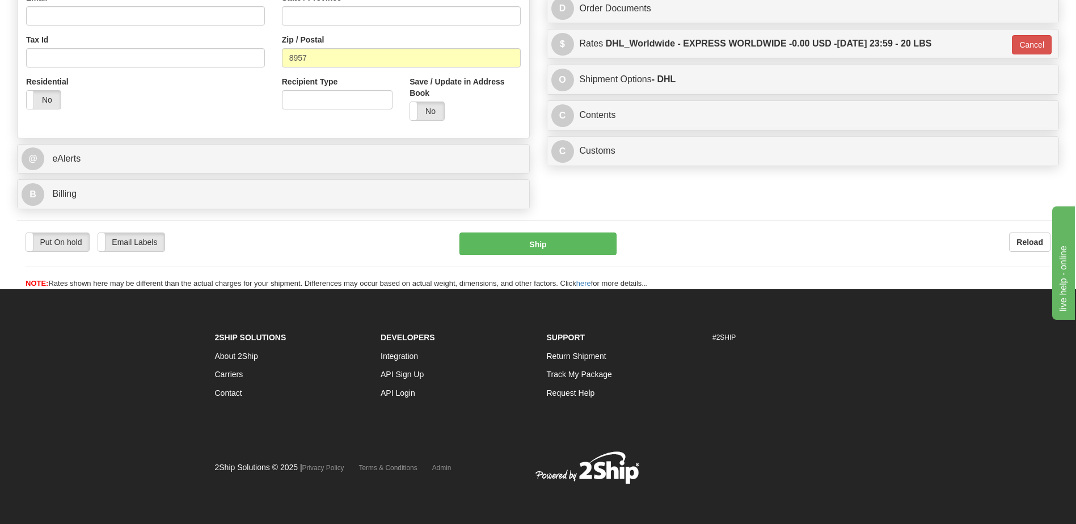
click at [616, 94] on div "O Shipment Options - DHL Canada Post FedEx DHL Purolator Server [GEOGRAPHIC_DAT…" at bounding box center [803, 80] width 513 height 30
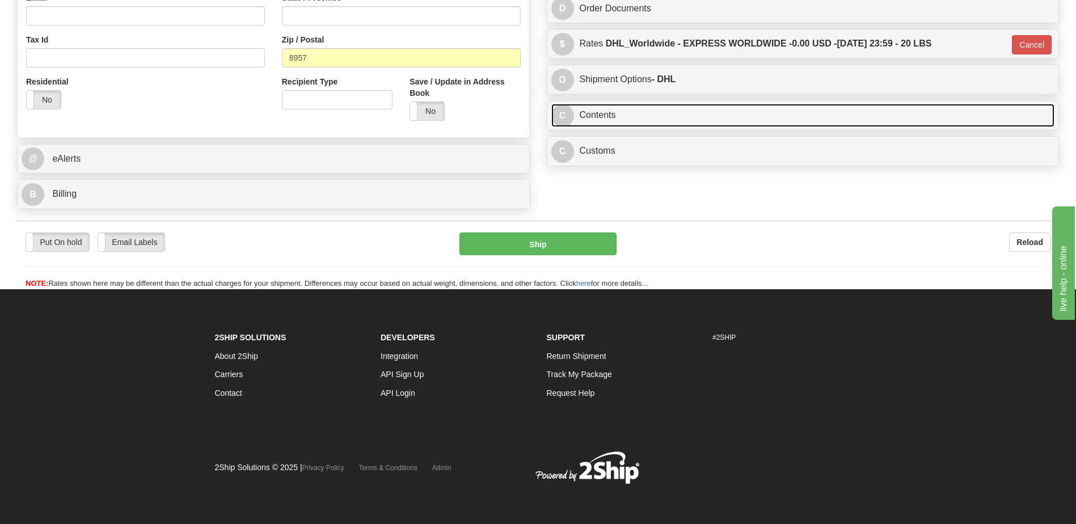
click at [606, 115] on link "C Contents" at bounding box center [803, 115] width 504 height 23
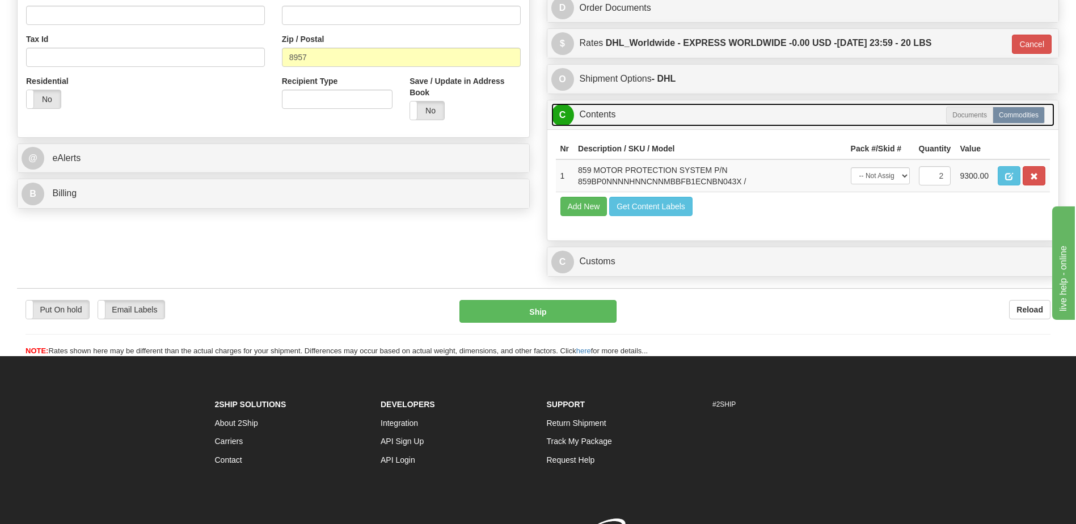
click at [606, 115] on link "C Contents" at bounding box center [803, 114] width 504 height 23
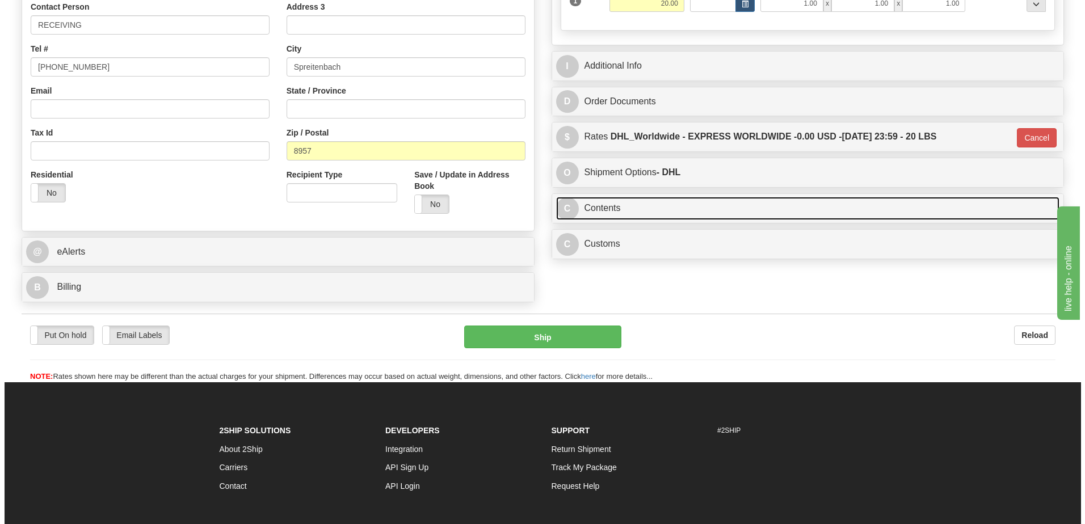
scroll to position [254, 0]
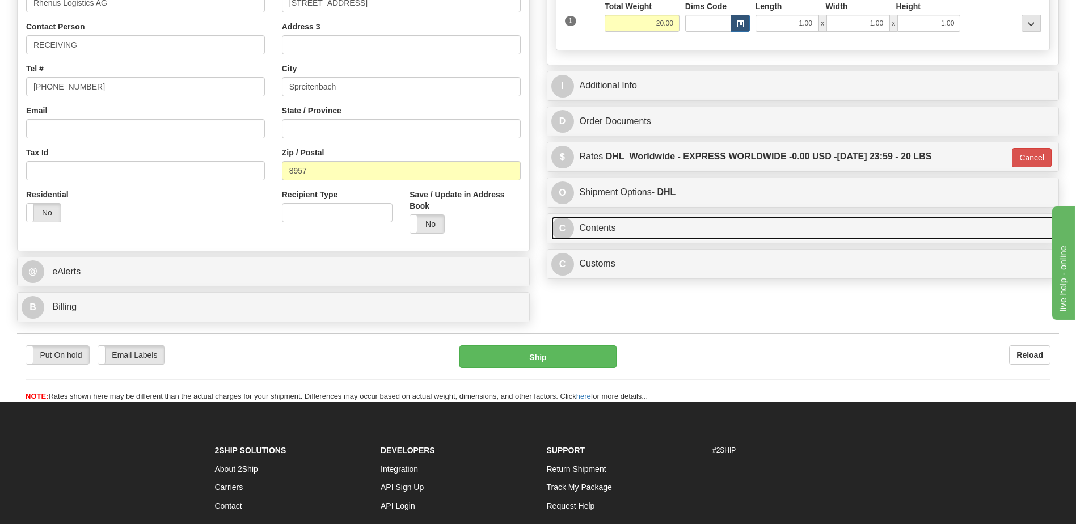
click at [611, 237] on link "C Contents" at bounding box center [803, 228] width 504 height 23
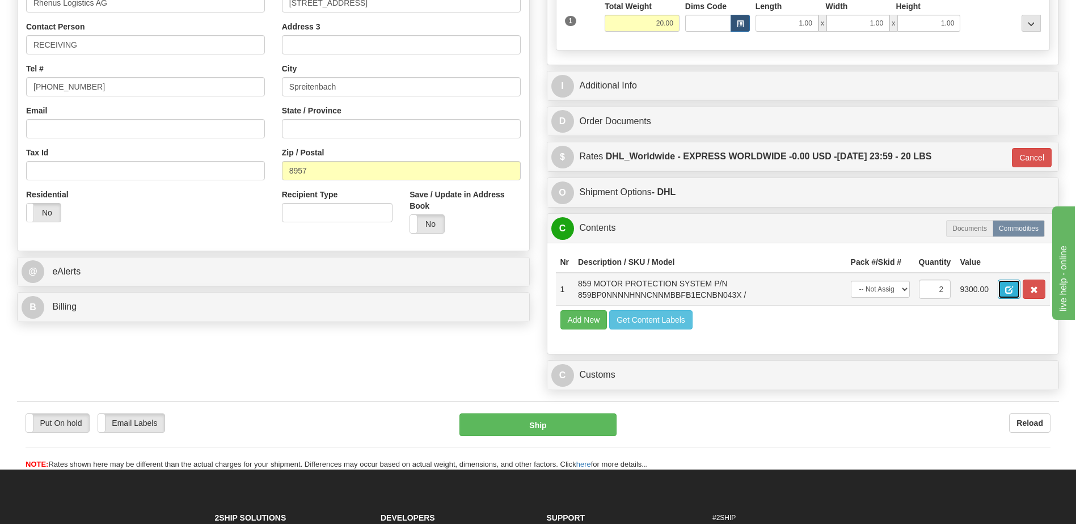
click at [1012, 284] on button "button" at bounding box center [1009, 289] width 23 height 19
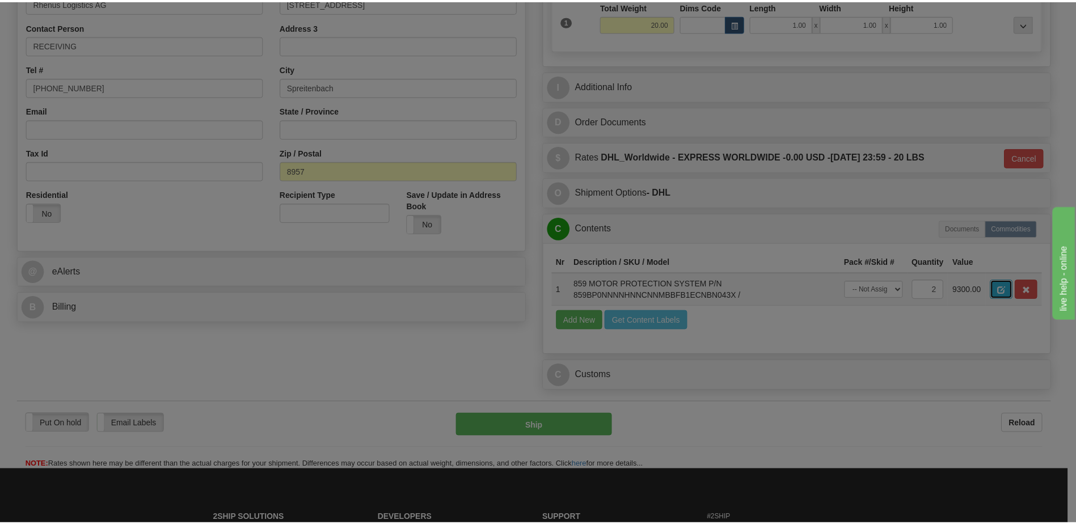
scroll to position [0, 0]
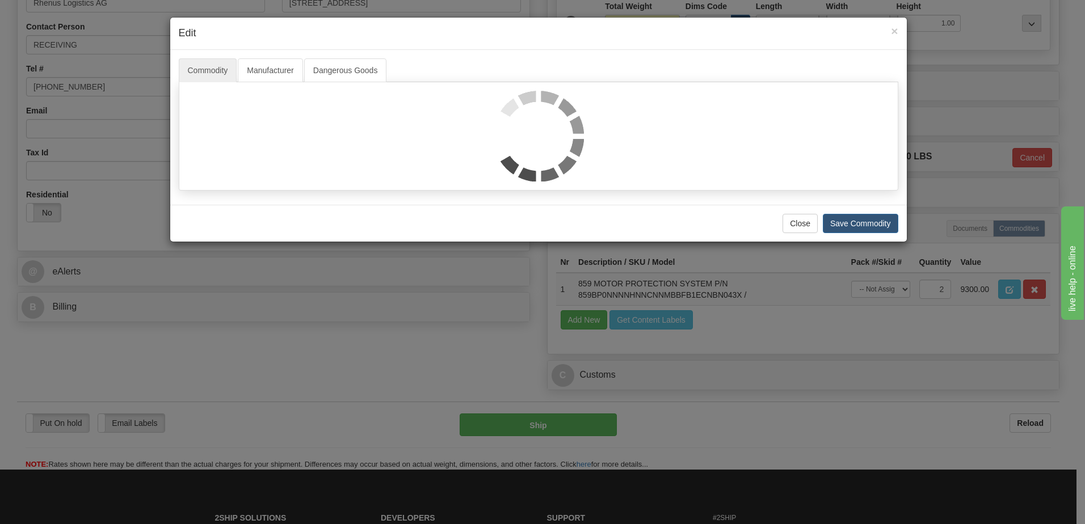
click at [334, 288] on div "× Edit Commodity Manufacturer Dangerous Goods Close Save Commodity" at bounding box center [542, 262] width 1085 height 524
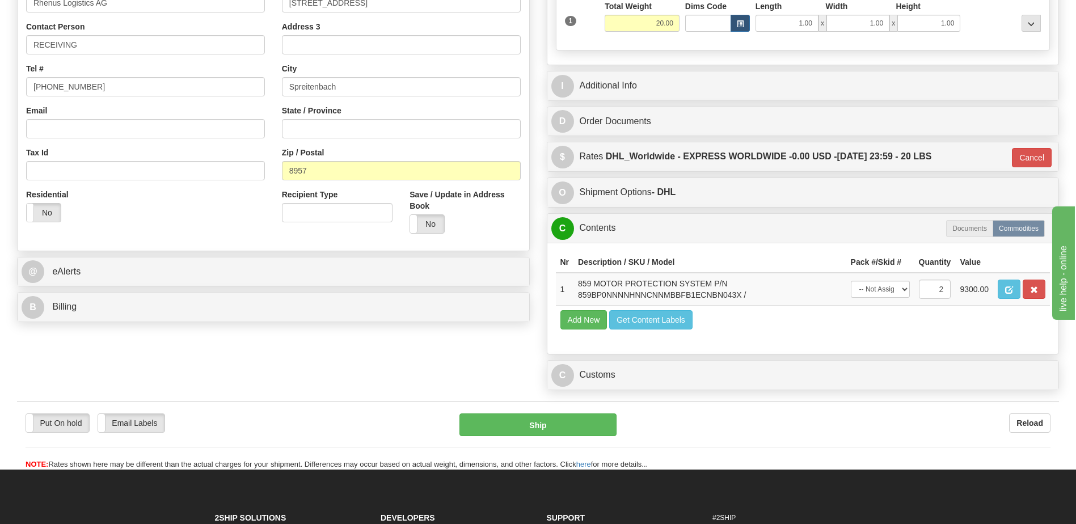
click at [590, 240] on div "C Contents Documents Commodities" at bounding box center [803, 228] width 512 height 29
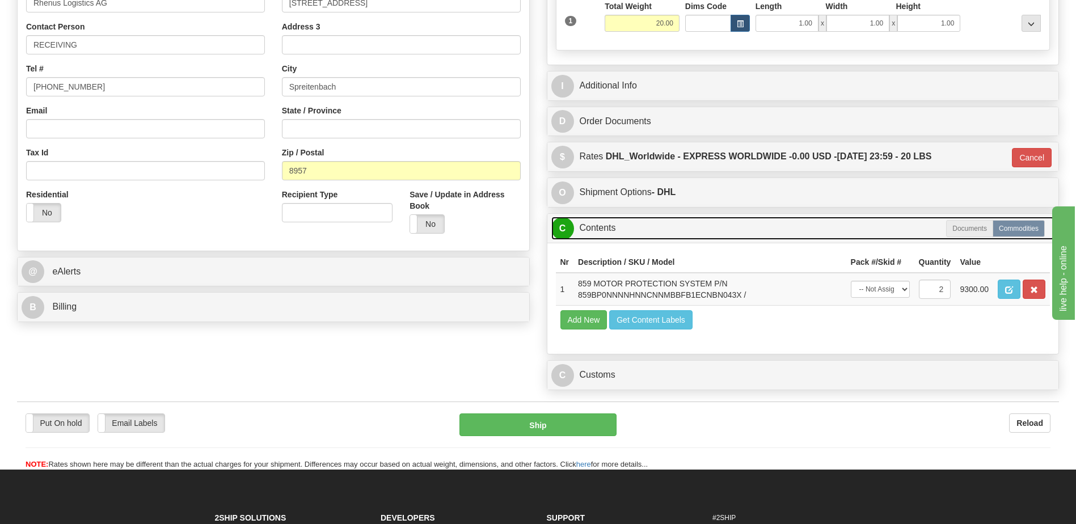
click at [591, 238] on link "C Contents" at bounding box center [803, 228] width 504 height 23
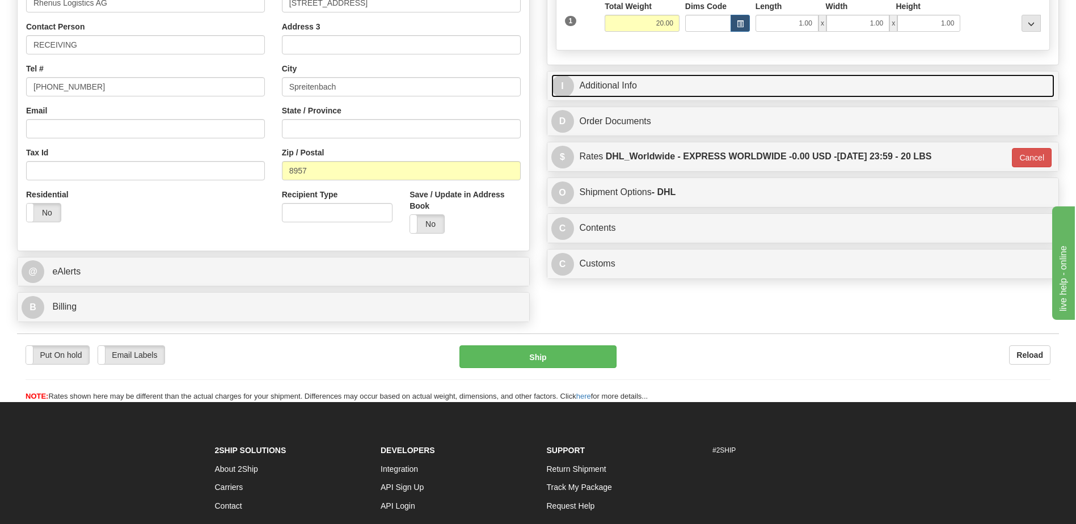
click at [638, 86] on link "I Additional Info" at bounding box center [803, 85] width 504 height 23
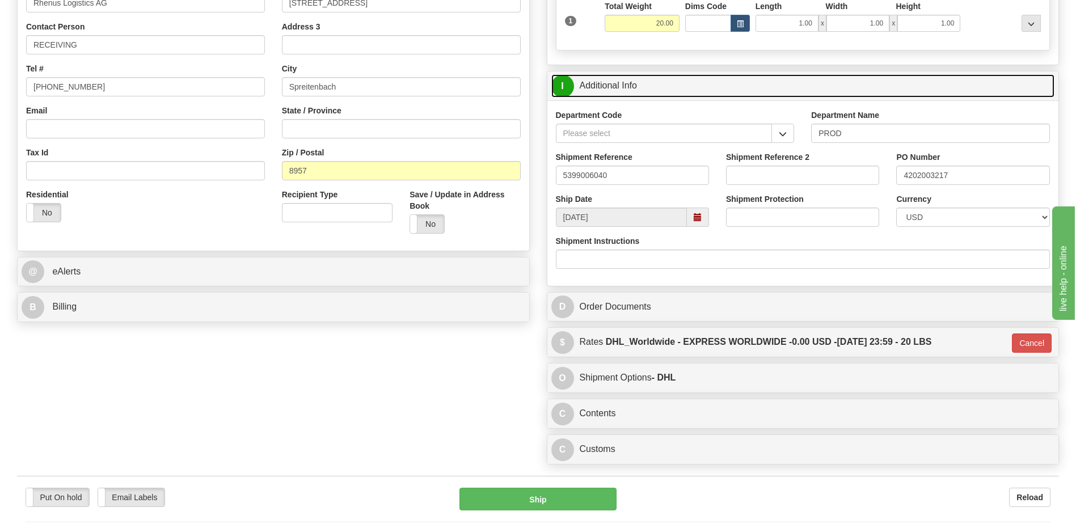
click at [638, 86] on link "I Additional Info" at bounding box center [803, 85] width 504 height 23
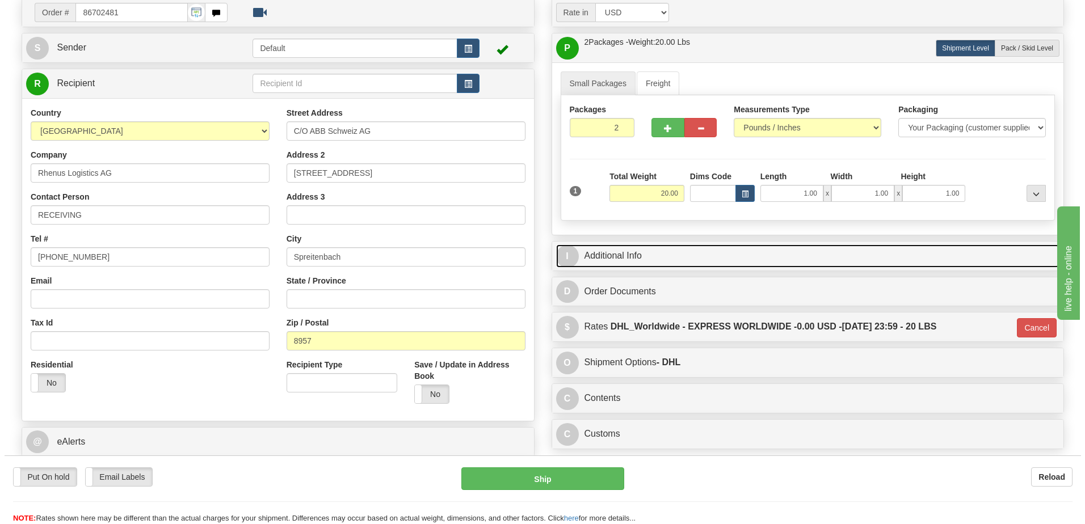
scroll to position [351, 0]
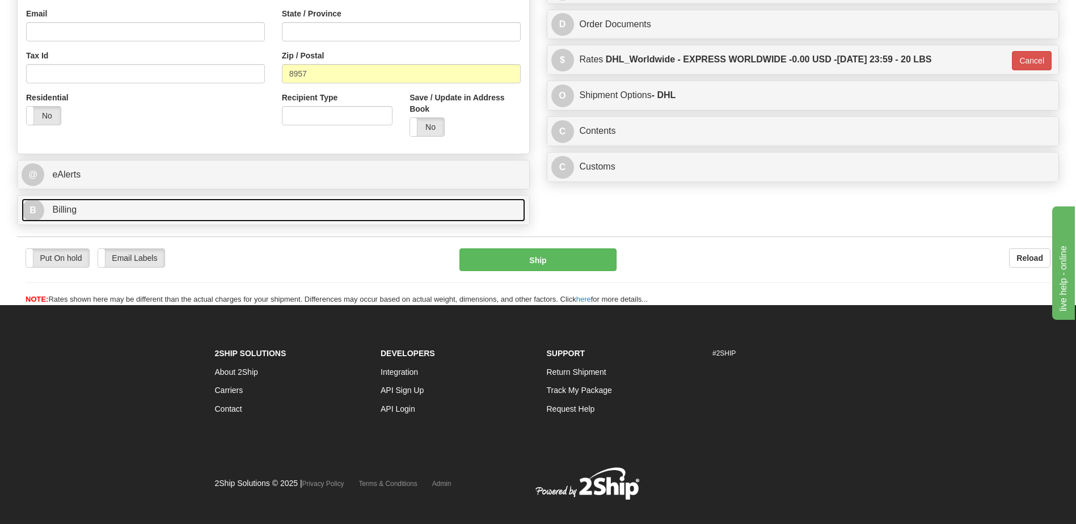
click at [104, 204] on link "B Billing" at bounding box center [274, 210] width 504 height 23
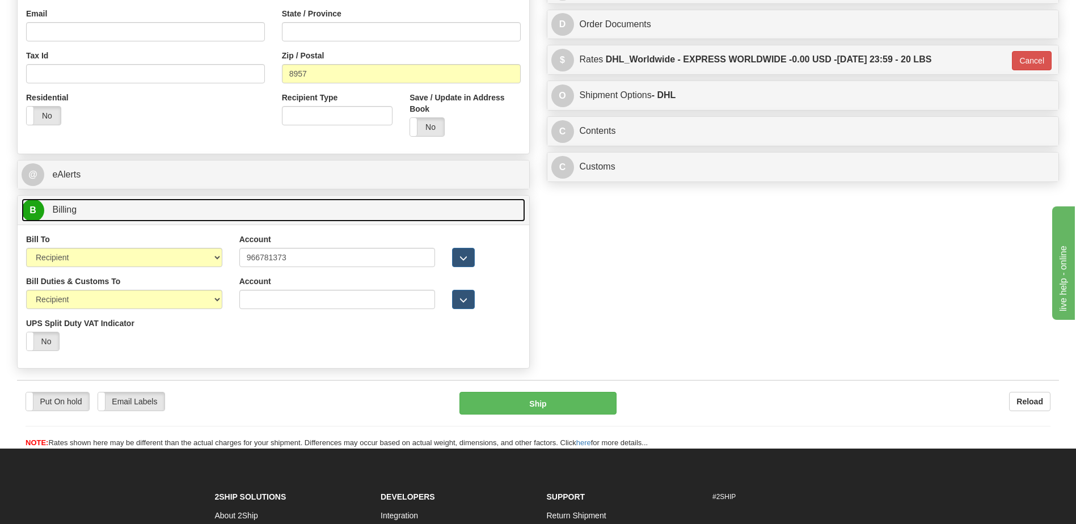
click at [104, 204] on link "B Billing" at bounding box center [274, 210] width 504 height 23
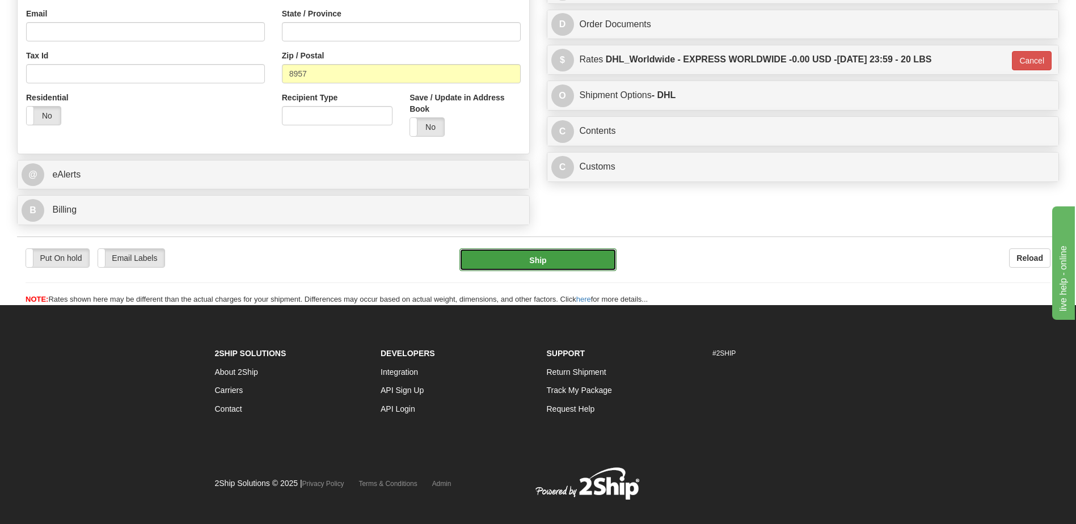
click at [520, 254] on button "Ship" at bounding box center [537, 259] width 157 height 23
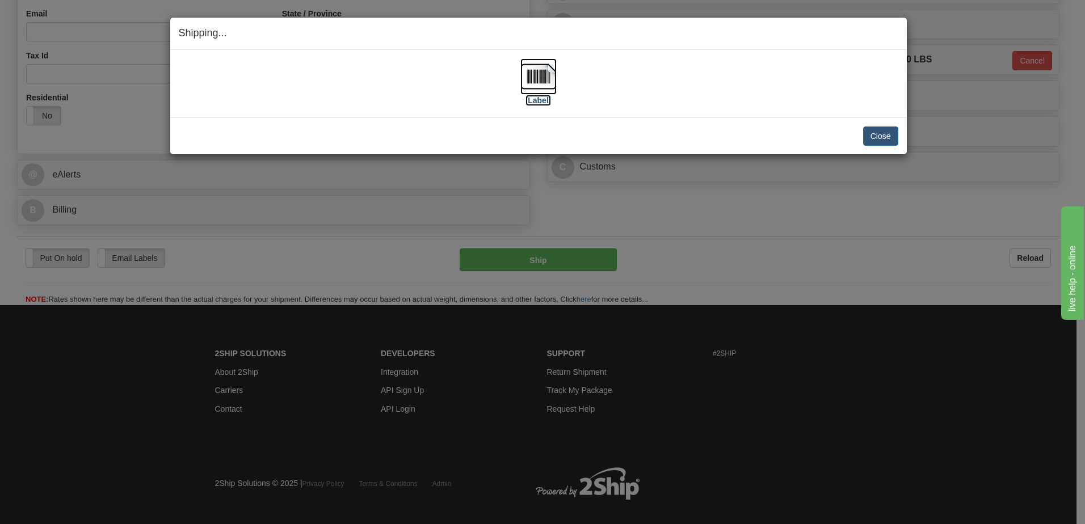
click at [539, 78] on img at bounding box center [538, 76] width 36 height 36
